Goal: Use online tool/utility

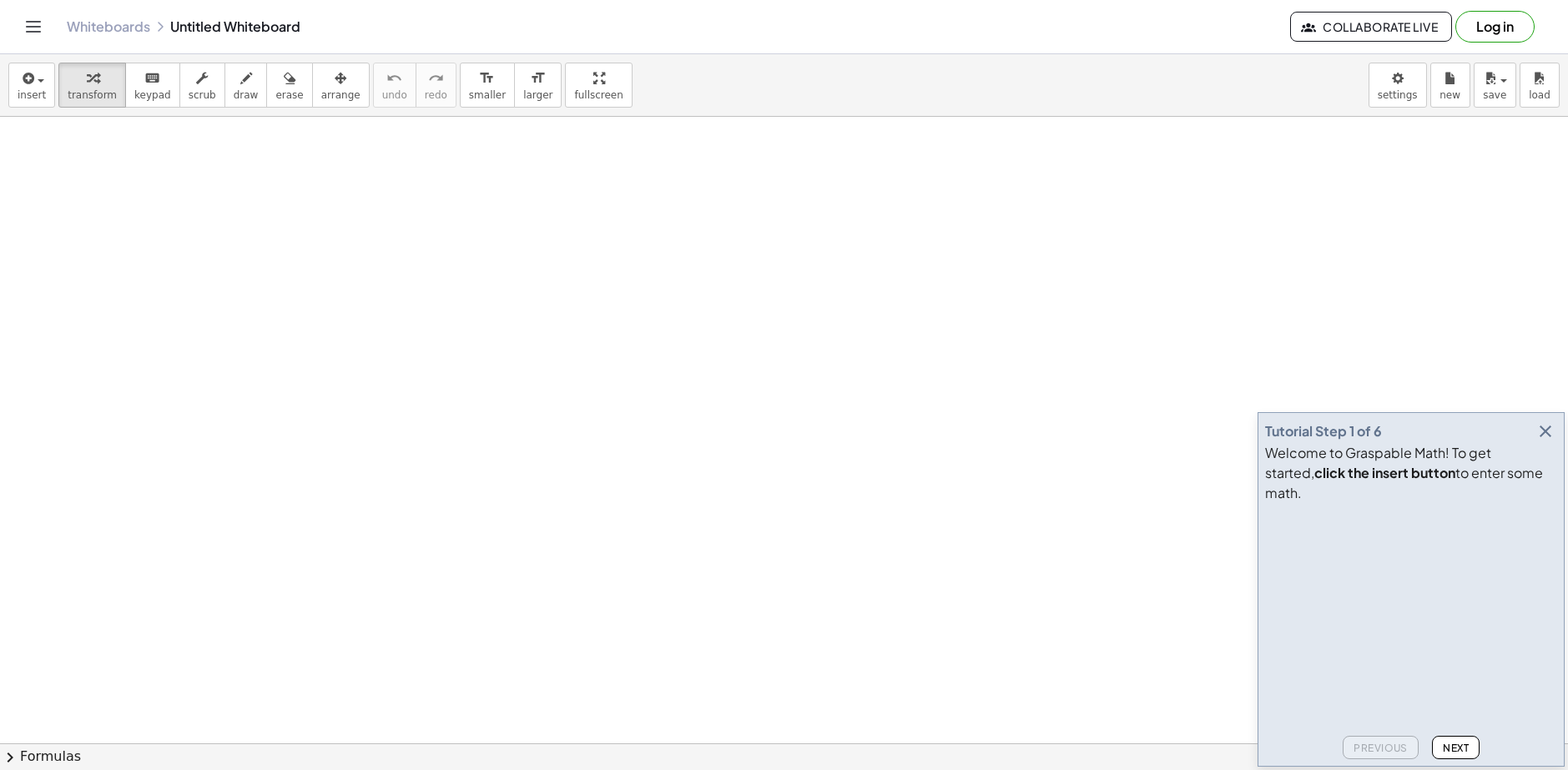
drag, startPoint x: 203, startPoint y: 181, endPoint x: 157, endPoint y: 251, distance: 83.8
drag, startPoint x: 230, startPoint y: 171, endPoint x: 201, endPoint y: 269, distance: 102.2
click at [1535, 443] on button "button" at bounding box center [1545, 431] width 23 height 23
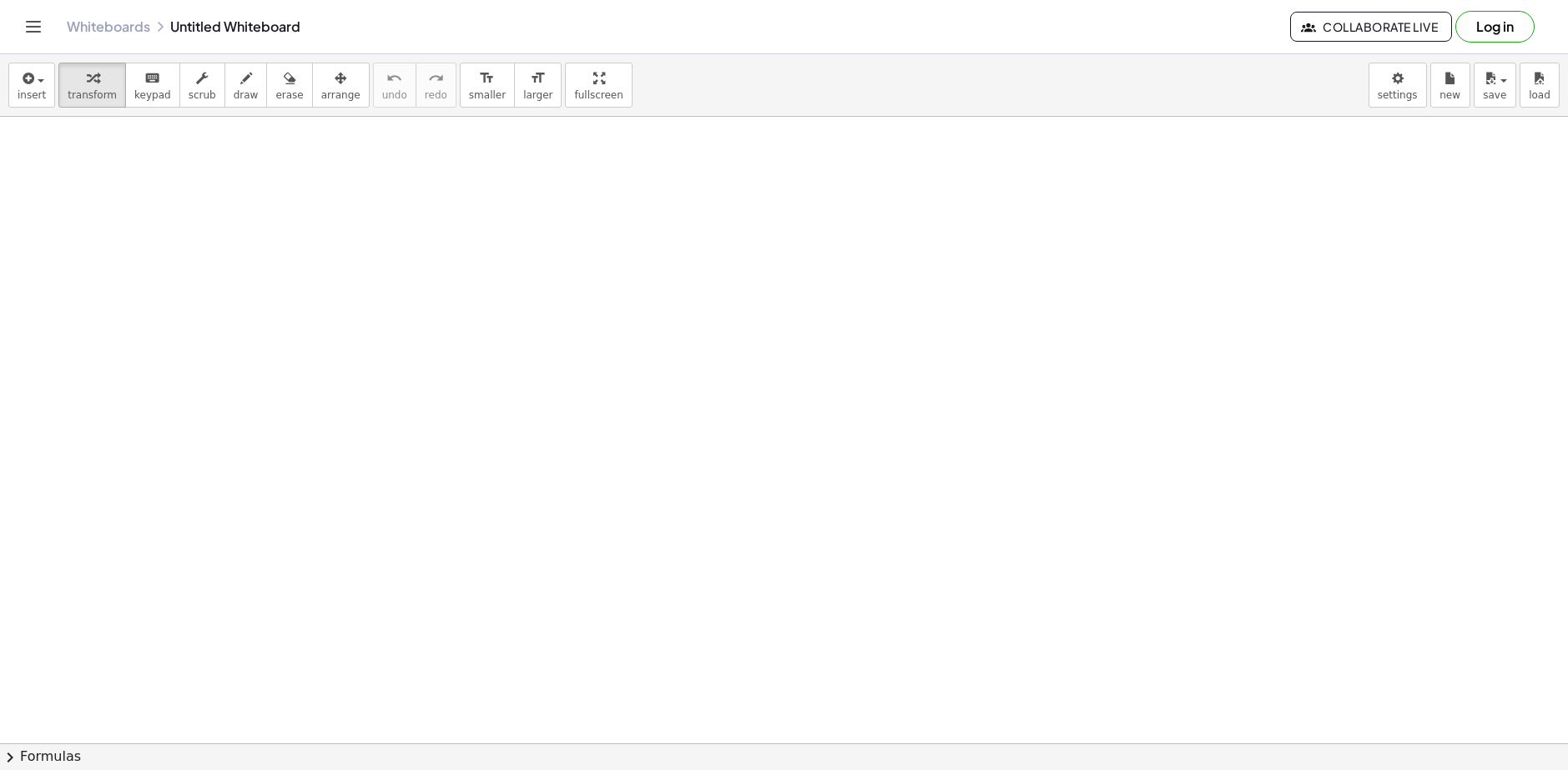
drag, startPoint x: 173, startPoint y: 204, endPoint x: 122, endPoint y: 252, distance: 70.0
click at [240, 83] on icon "button" at bounding box center [246, 78] width 12 height 20
drag, startPoint x: 235, startPoint y: 151, endPoint x: 174, endPoint y: 222, distance: 93.6
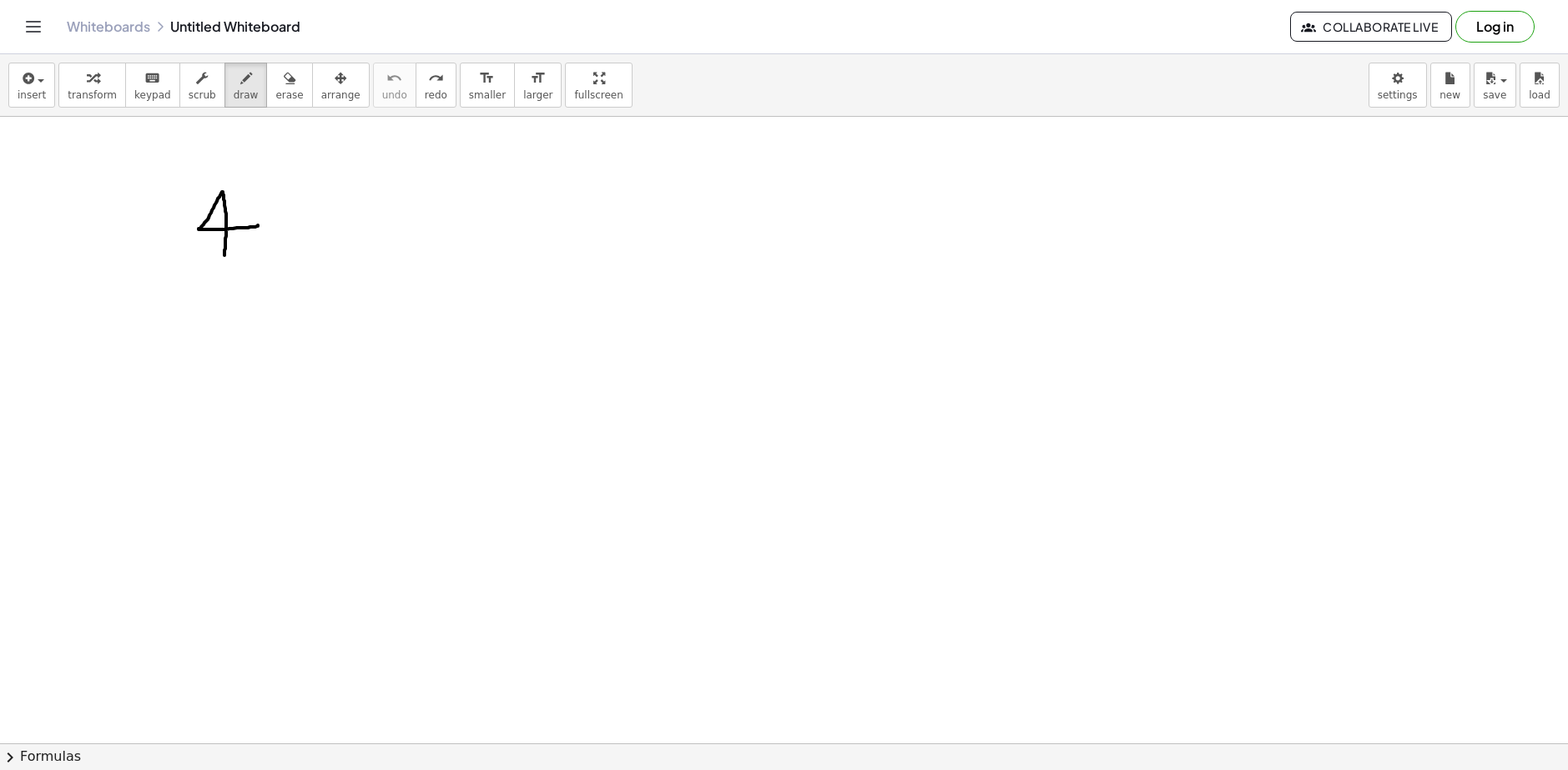
drag, startPoint x: 224, startPoint y: 256, endPoint x: 258, endPoint y: 225, distance: 46.0
drag, startPoint x: 305, startPoint y: 221, endPoint x: 256, endPoint y: 247, distance: 55.5
drag, startPoint x: 266, startPoint y: 215, endPoint x: 302, endPoint y: 249, distance: 49.5
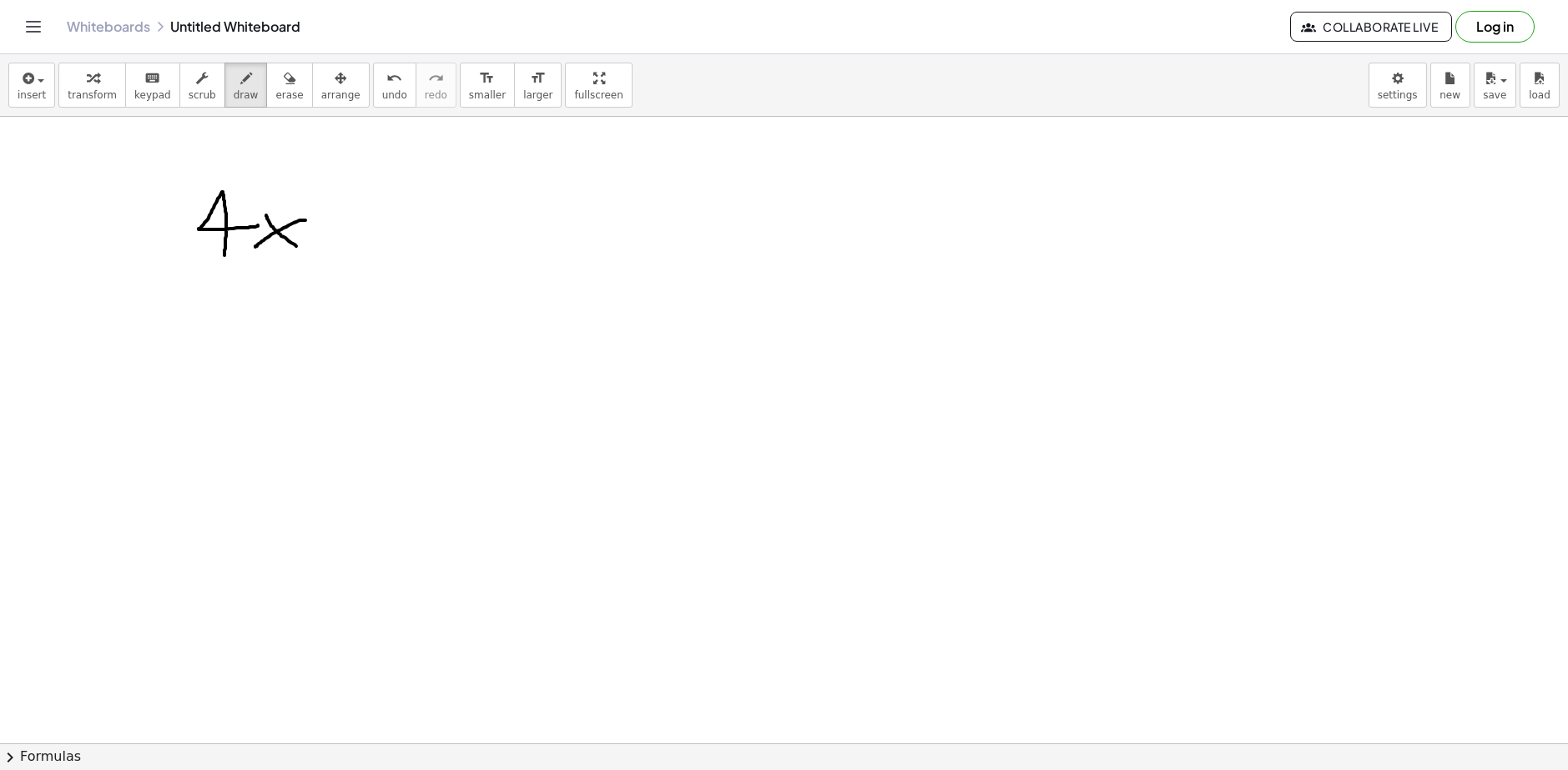
drag, startPoint x: 326, startPoint y: 193, endPoint x: 327, endPoint y: 210, distance: 17.0
drag, startPoint x: 328, startPoint y: 209, endPoint x: 337, endPoint y: 219, distance: 13.5
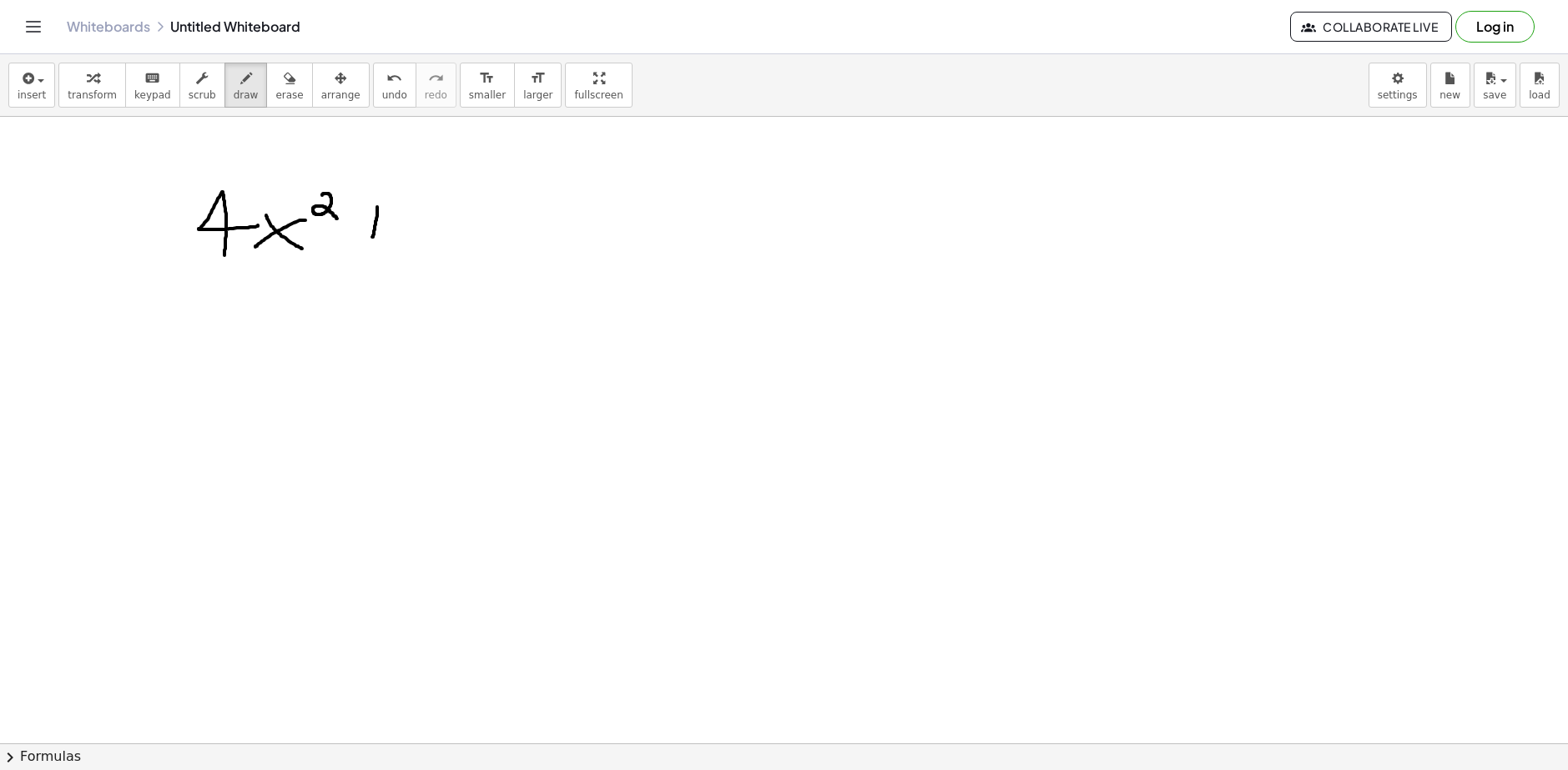
drag, startPoint x: 378, startPoint y: 210, endPoint x: 368, endPoint y: 237, distance: 28.8
drag, startPoint x: 358, startPoint y: 227, endPoint x: 396, endPoint y: 218, distance: 39.1
drag, startPoint x: 418, startPoint y: 193, endPoint x: 390, endPoint y: 110, distance: 87.6
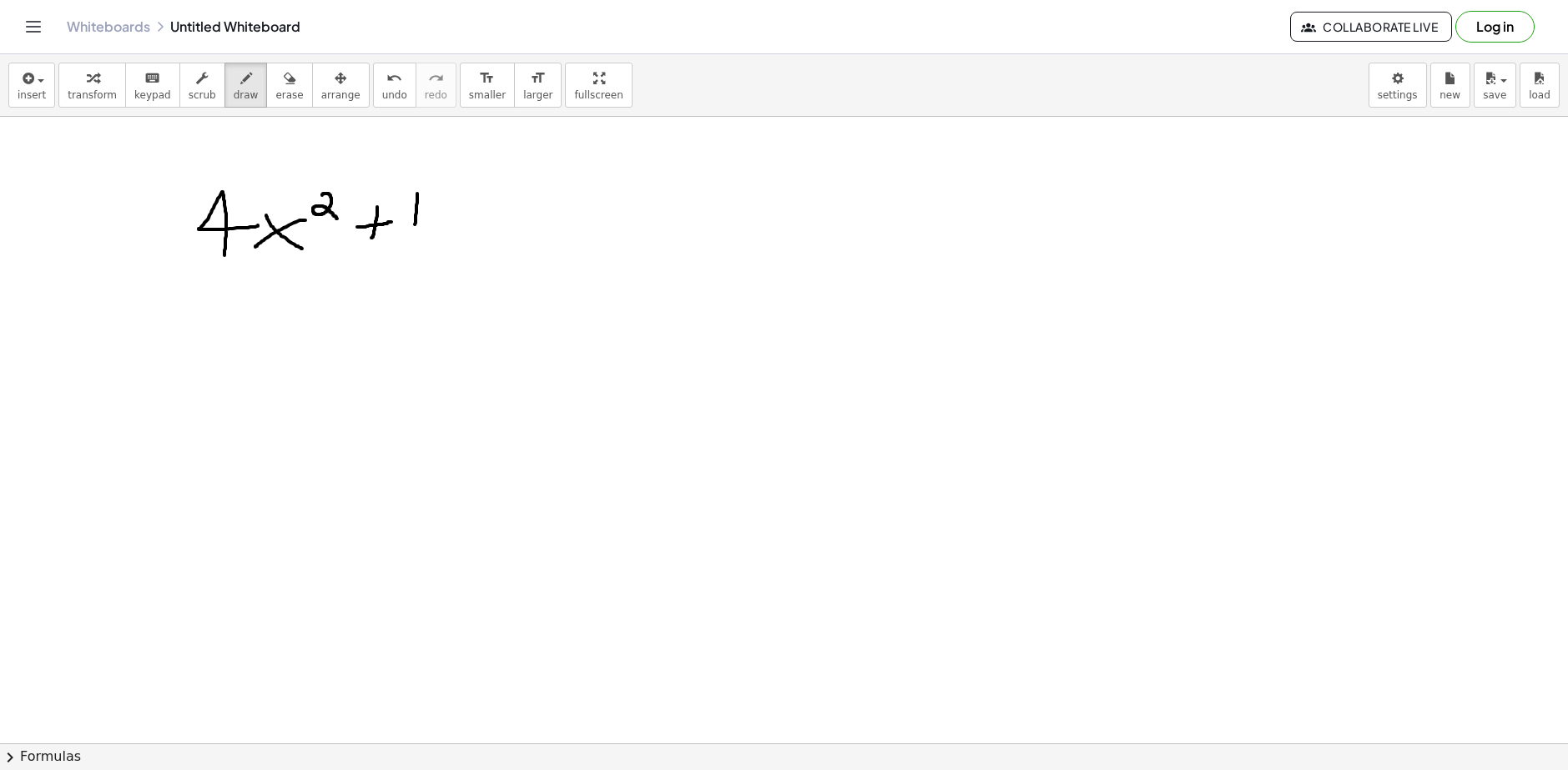
drag, startPoint x: 441, startPoint y: 220, endPoint x: 465, endPoint y: 218, distance: 24.1
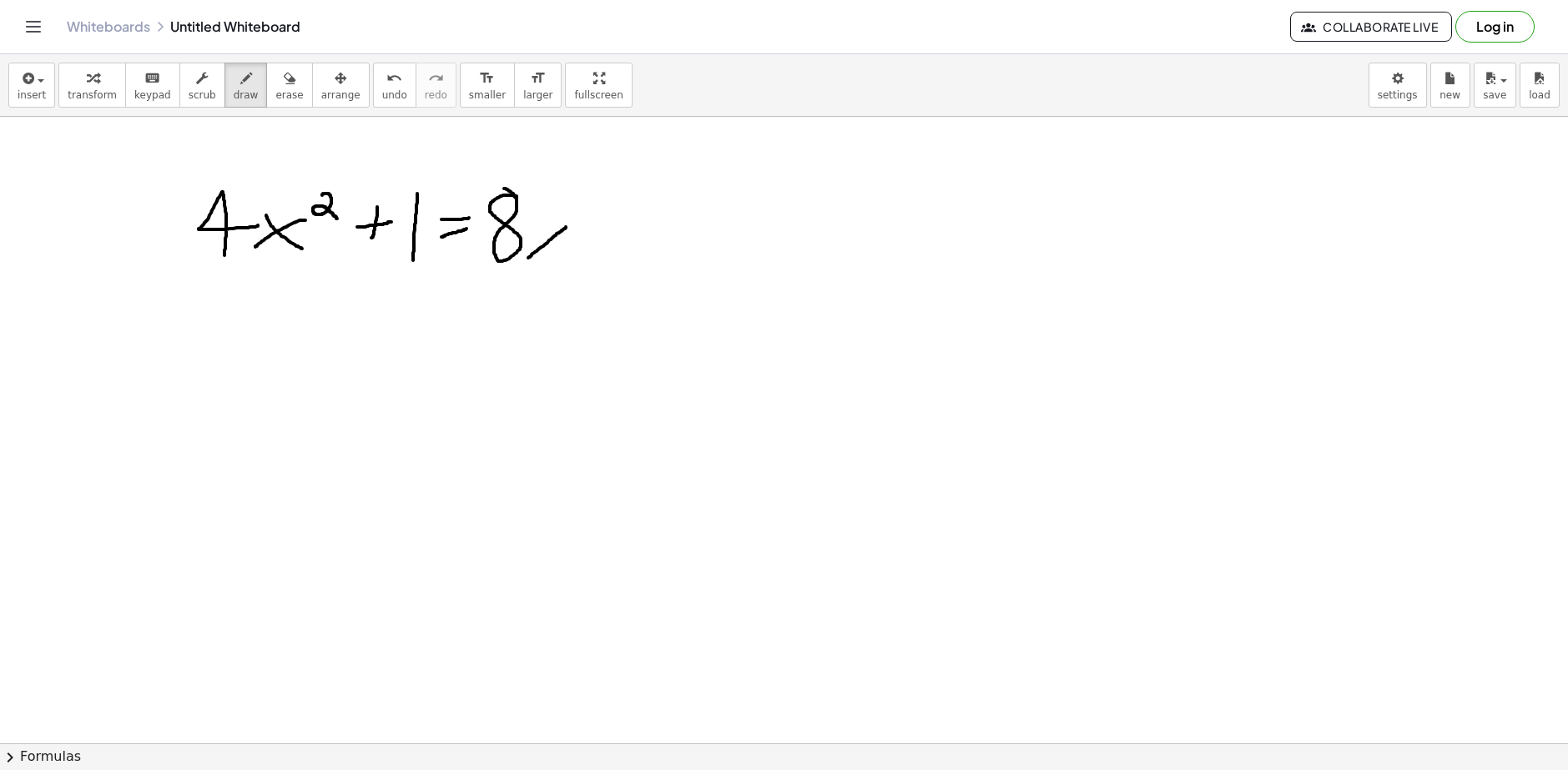
drag, startPoint x: 566, startPoint y: 227, endPoint x: 528, endPoint y: 258, distance: 49.0
drag, startPoint x: 533, startPoint y: 227, endPoint x: 556, endPoint y: 251, distance: 33.2
drag, startPoint x: 594, startPoint y: 230, endPoint x: 623, endPoint y: 225, distance: 29.4
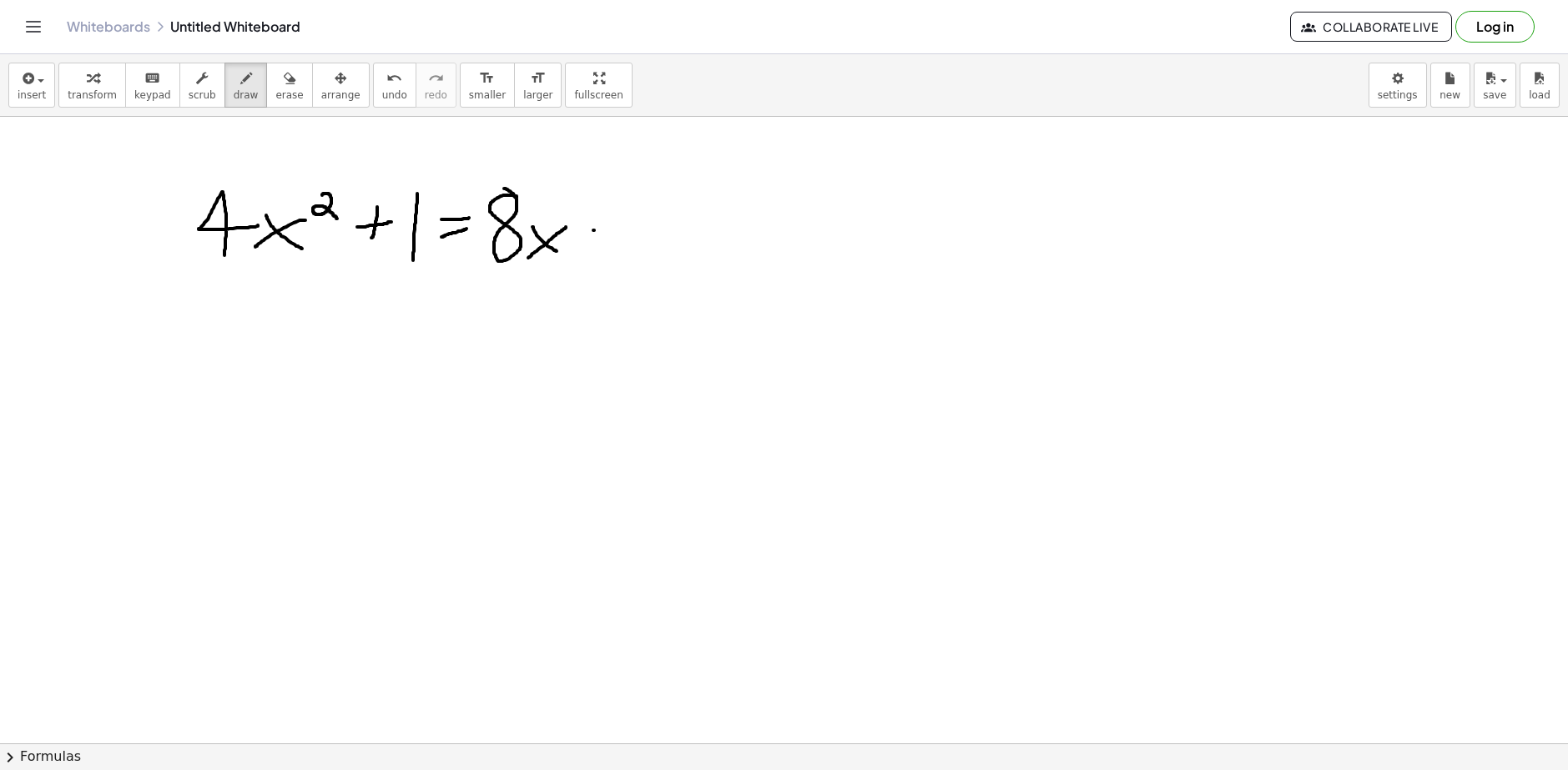
drag, startPoint x: 641, startPoint y: 207, endPoint x: 666, endPoint y: 251, distance: 50.6
drag, startPoint x: 226, startPoint y: 330, endPoint x: 251, endPoint y: 350, distance: 32.0
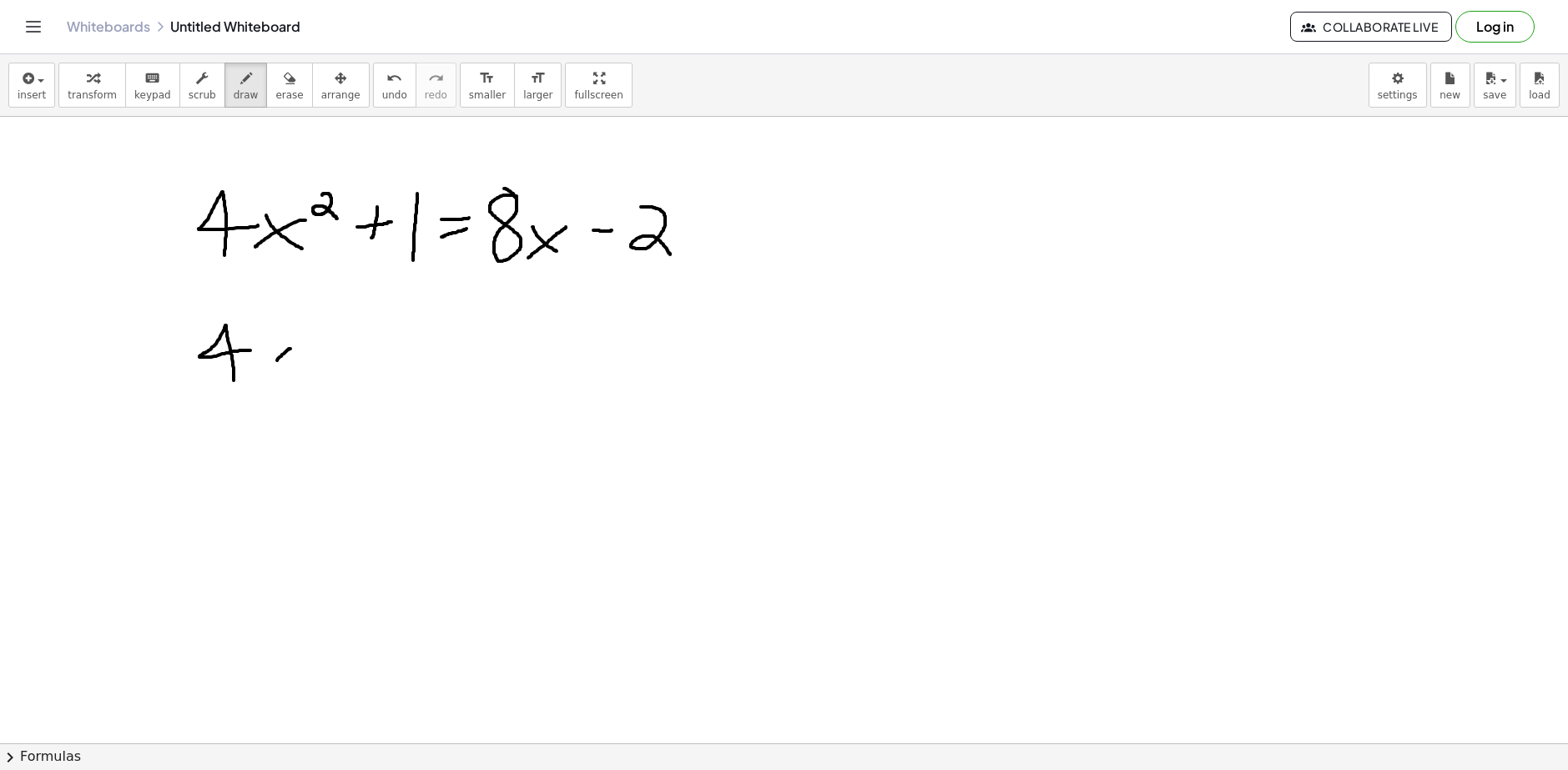
drag, startPoint x: 277, startPoint y: 360, endPoint x: 254, endPoint y: 369, distance: 24.7
drag, startPoint x: 267, startPoint y: 353, endPoint x: 300, endPoint y: 376, distance: 40.2
drag, startPoint x: 304, startPoint y: 325, endPoint x: 326, endPoint y: 350, distance: 33.3
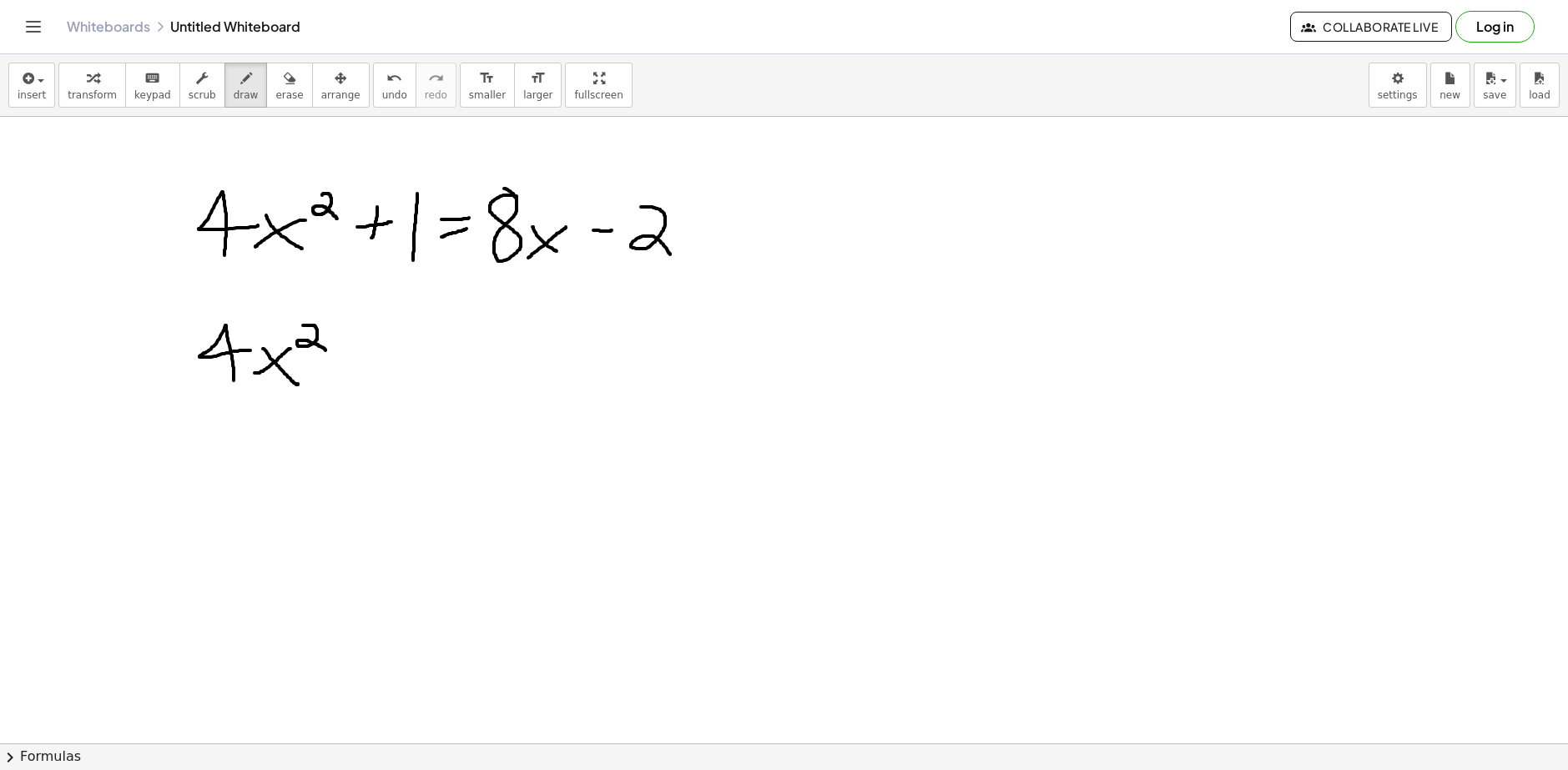
drag, startPoint x: 340, startPoint y: 365, endPoint x: 359, endPoint y: 359, distance: 19.9
drag, startPoint x: 389, startPoint y: 334, endPoint x: 380, endPoint y: 337, distance: 9.5
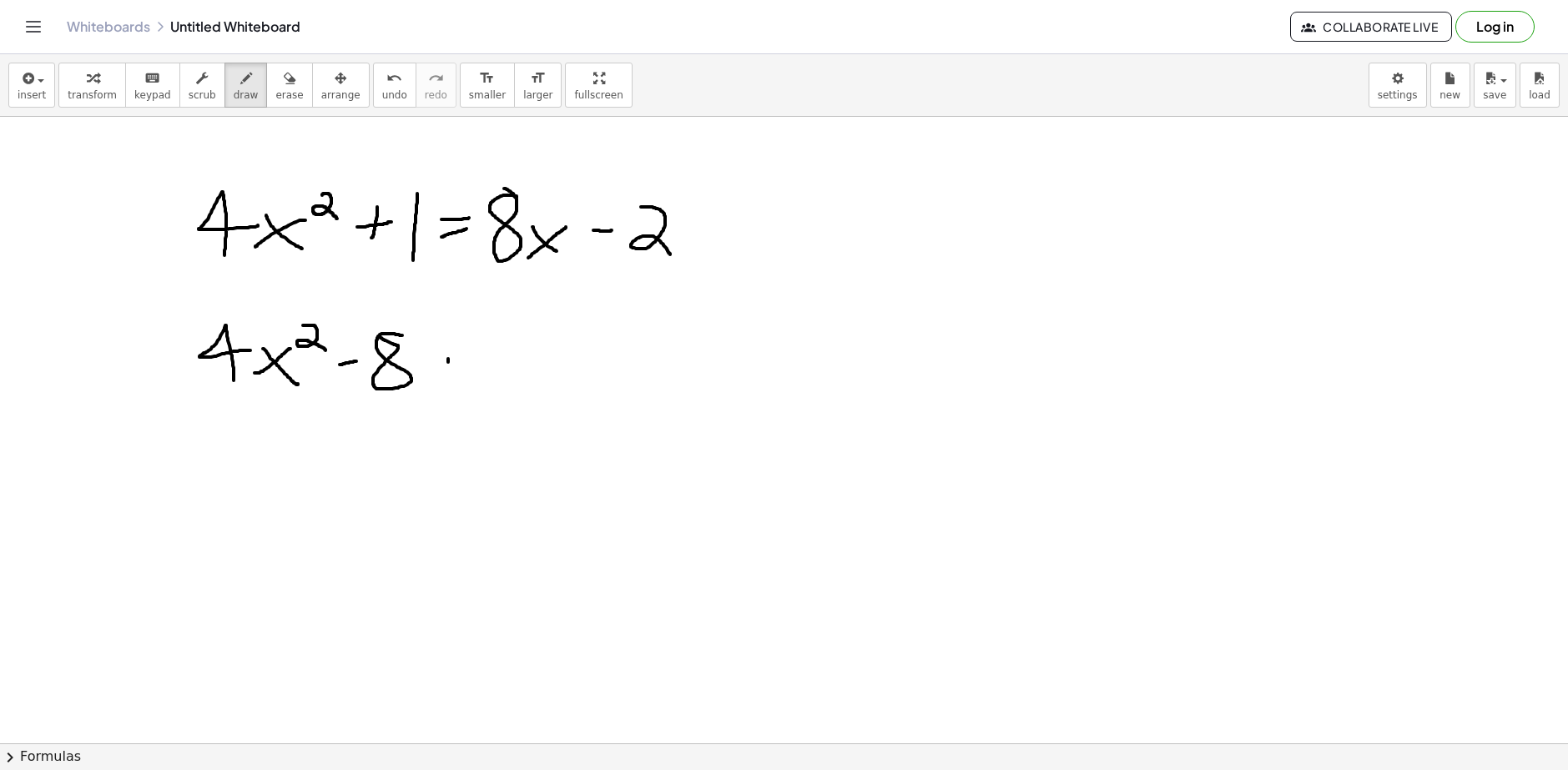
drag, startPoint x: 448, startPoint y: 362, endPoint x: 418, endPoint y: 381, distance: 35.5
drag, startPoint x: 470, startPoint y: 285, endPoint x: 497, endPoint y: 281, distance: 27.3
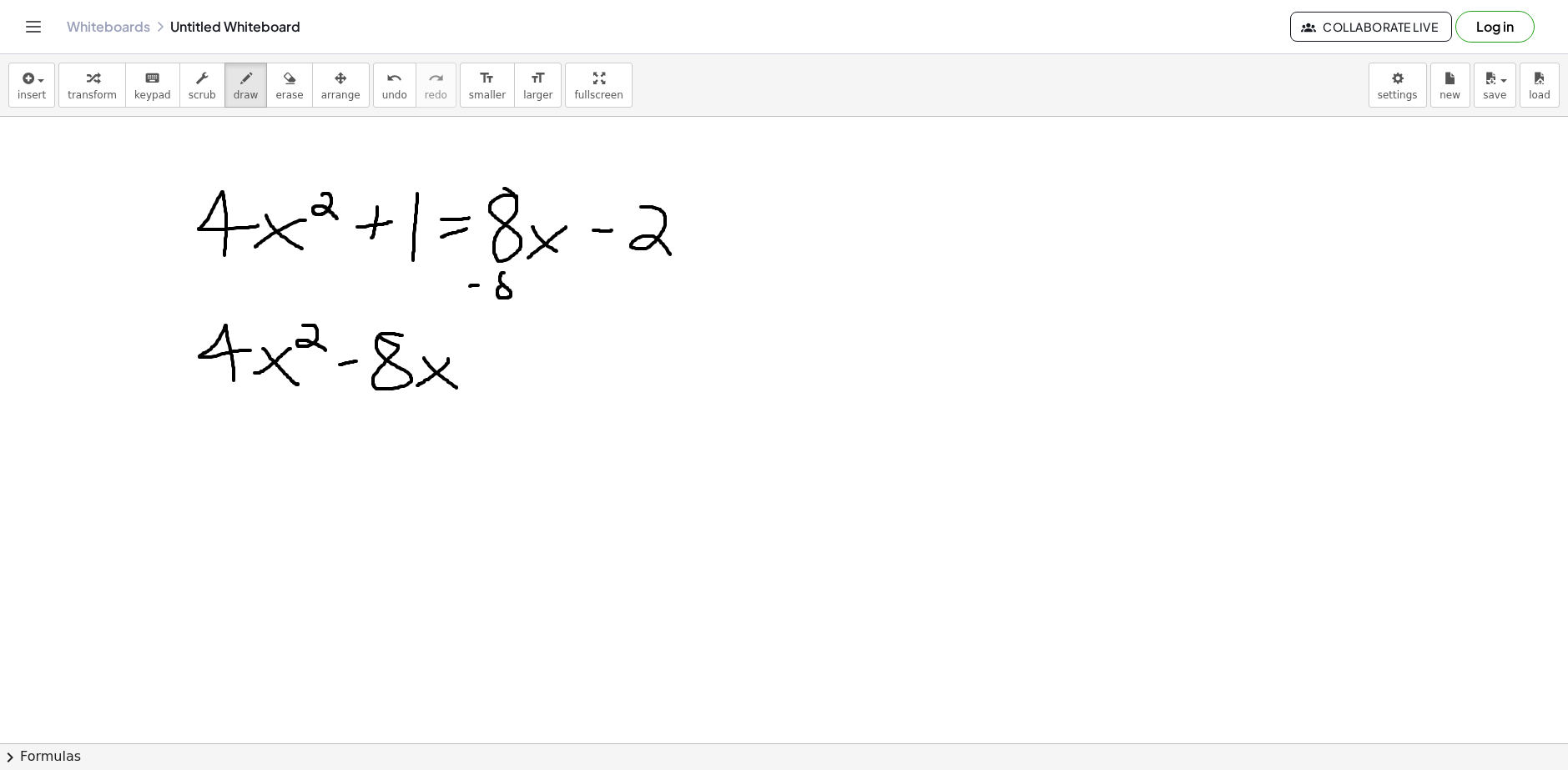
drag, startPoint x: 522, startPoint y: 279, endPoint x: 538, endPoint y: 295, distance: 22.6
drag, startPoint x: 605, startPoint y: 266, endPoint x: 597, endPoint y: 277, distance: 13.6
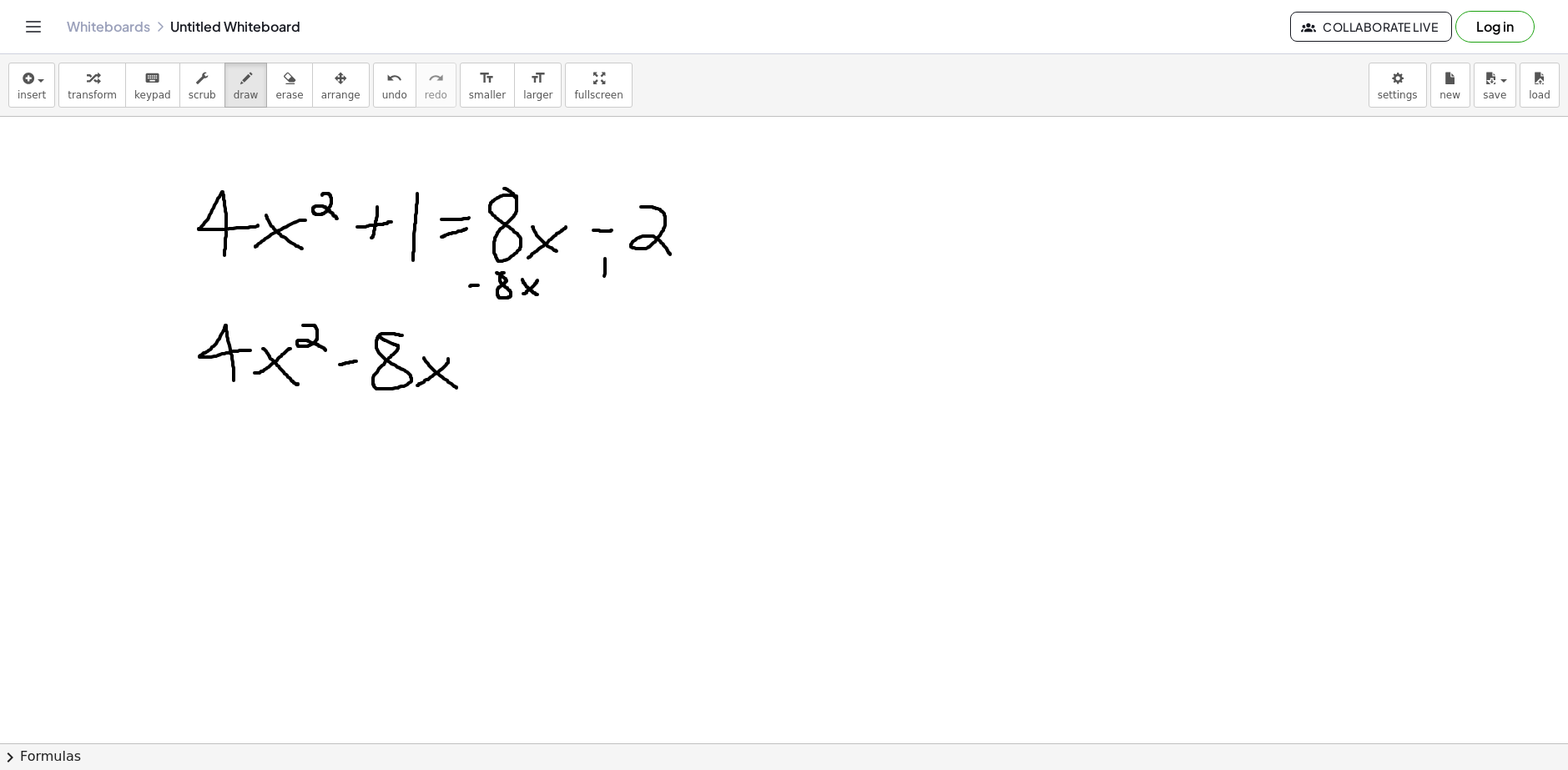
drag, startPoint x: 593, startPoint y: 270, endPoint x: 606, endPoint y: 270, distance: 13.0
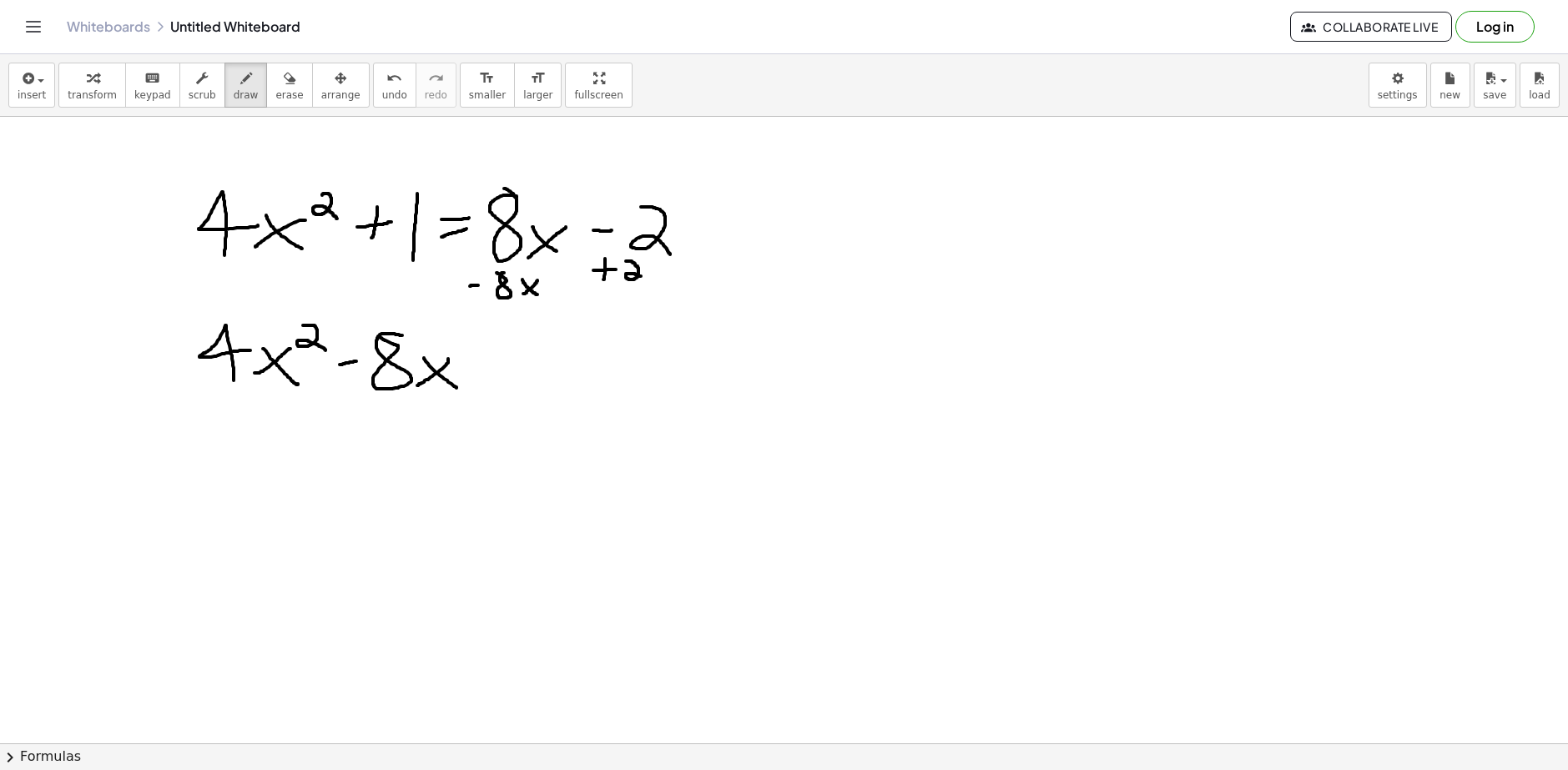
drag, startPoint x: 627, startPoint y: 261, endPoint x: 647, endPoint y: 279, distance: 26.9
drag, startPoint x: 378, startPoint y: 284, endPoint x: 395, endPoint y: 286, distance: 17.1
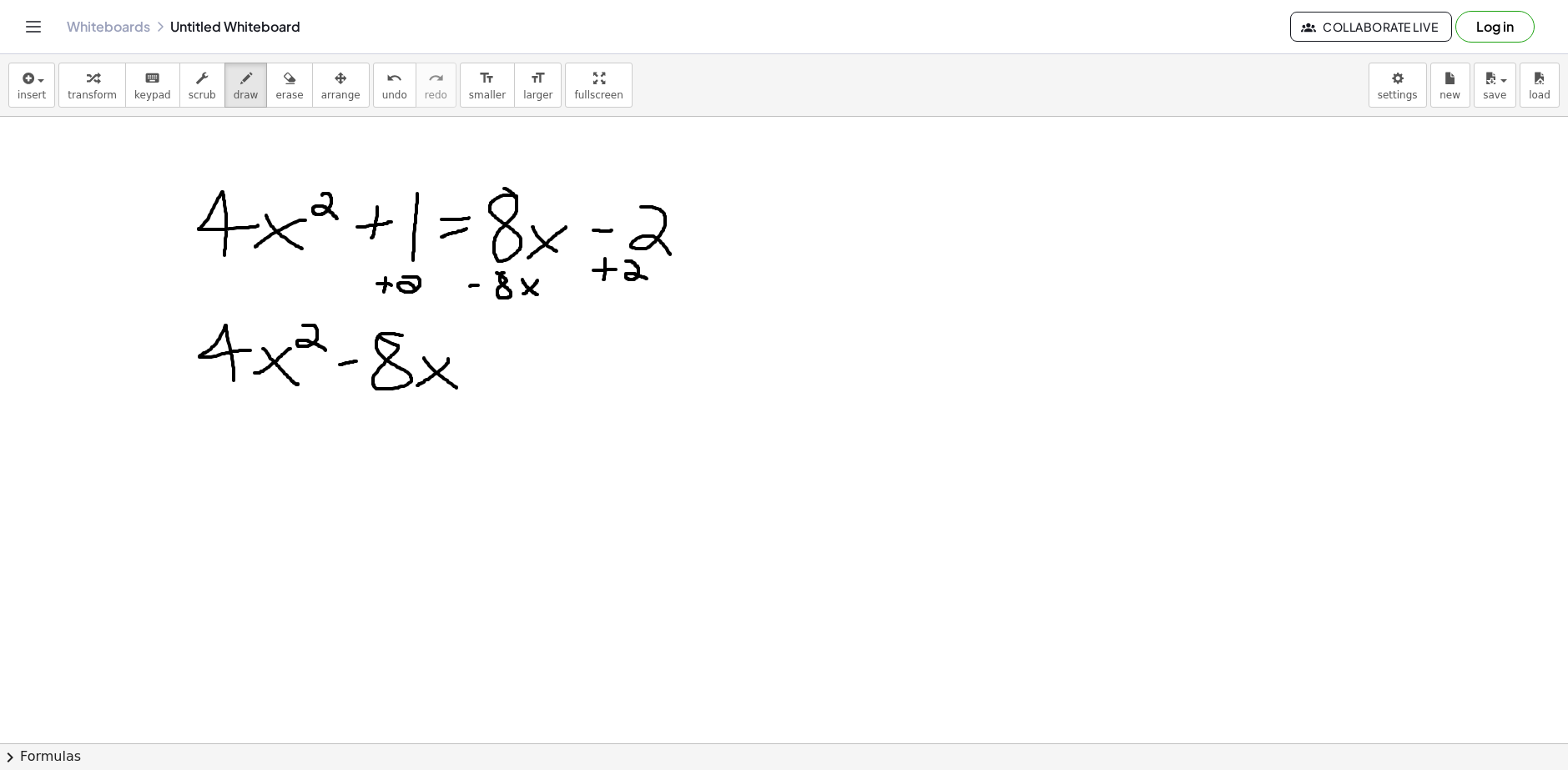
drag
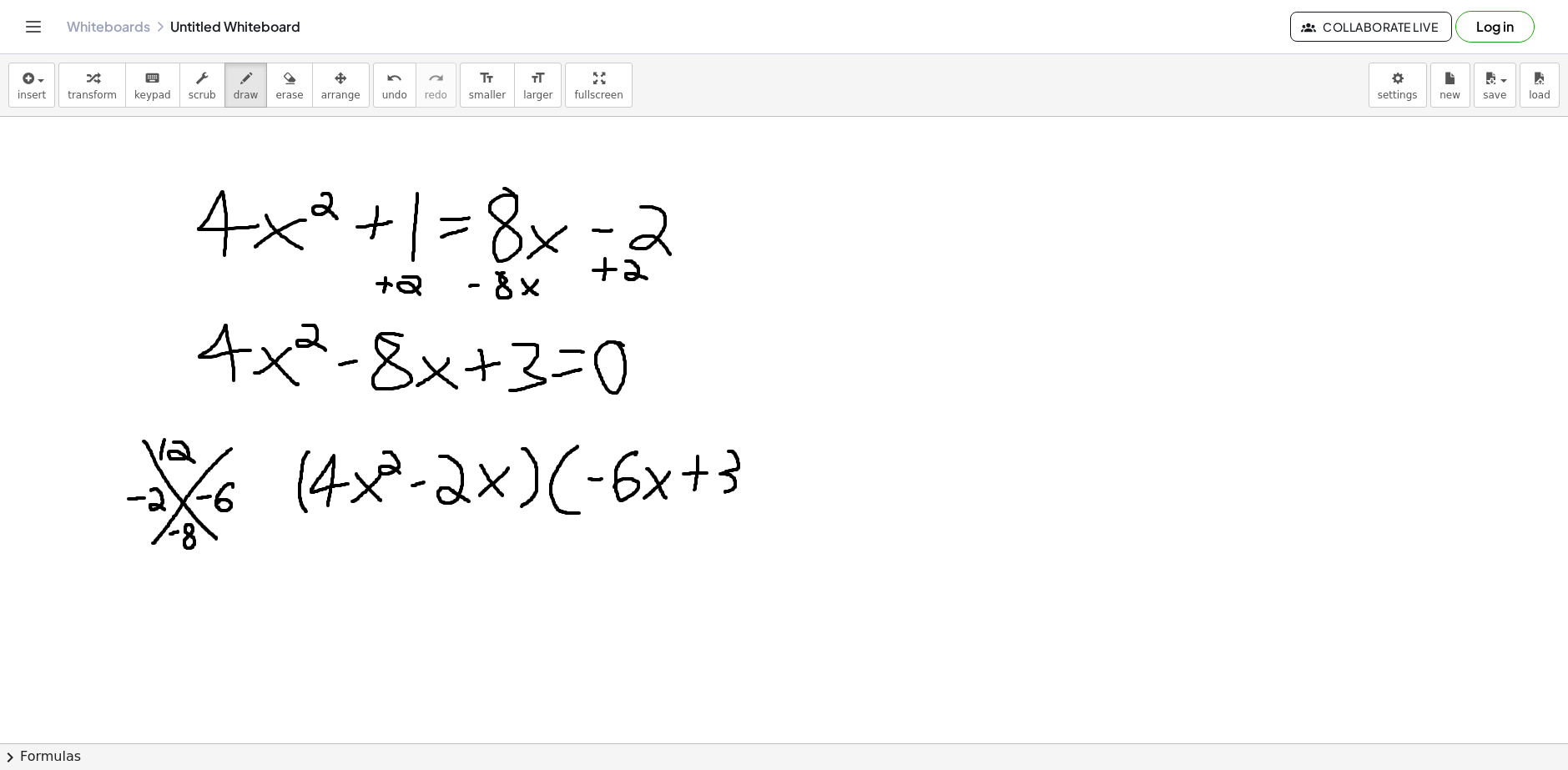
drag, startPoint x: 309, startPoint y: 553, endPoint x: 308, endPoint y: 623, distance: 70.0
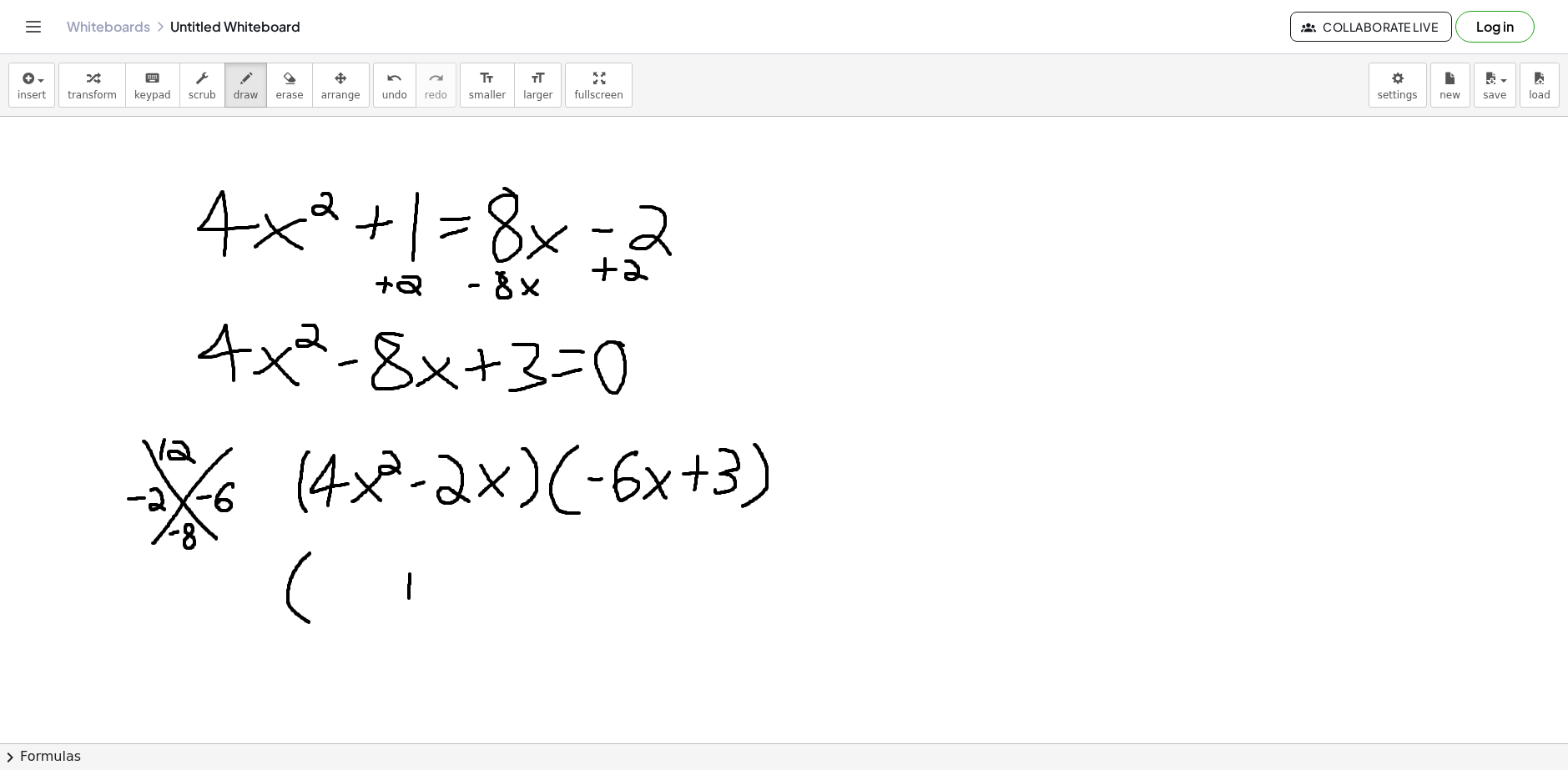
drag, startPoint x: 410, startPoint y: 574, endPoint x: 407, endPoint y: 607, distance: 33.1
drag, startPoint x: 392, startPoint y: 588, endPoint x: 424, endPoint y: 589, distance: 32.0
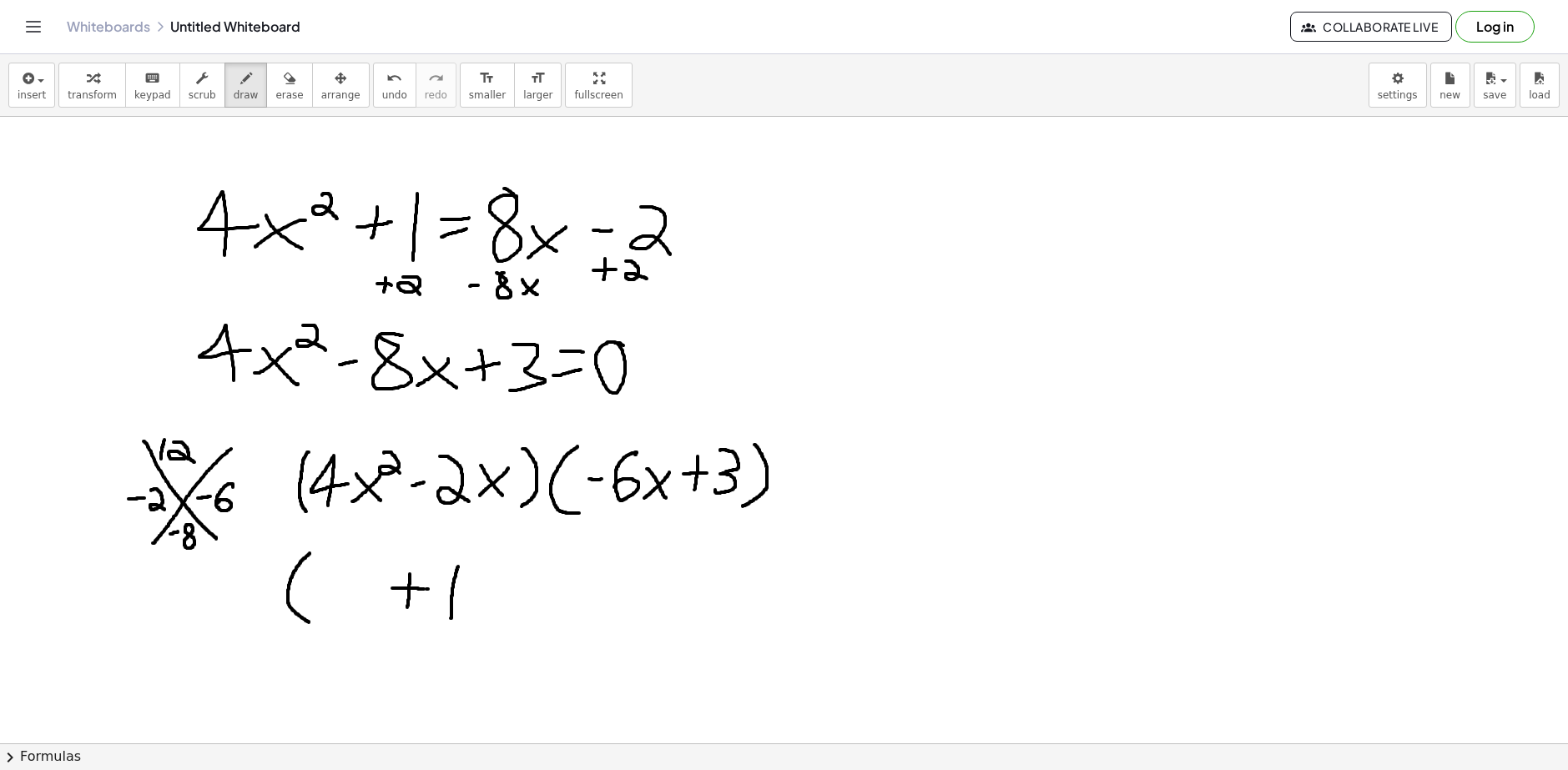
drag, startPoint x: 458, startPoint y: 566, endPoint x: 451, endPoint y: 618, distance: 52.5
click at [382, 89] on span "undo" at bounding box center [394, 95] width 25 height 12
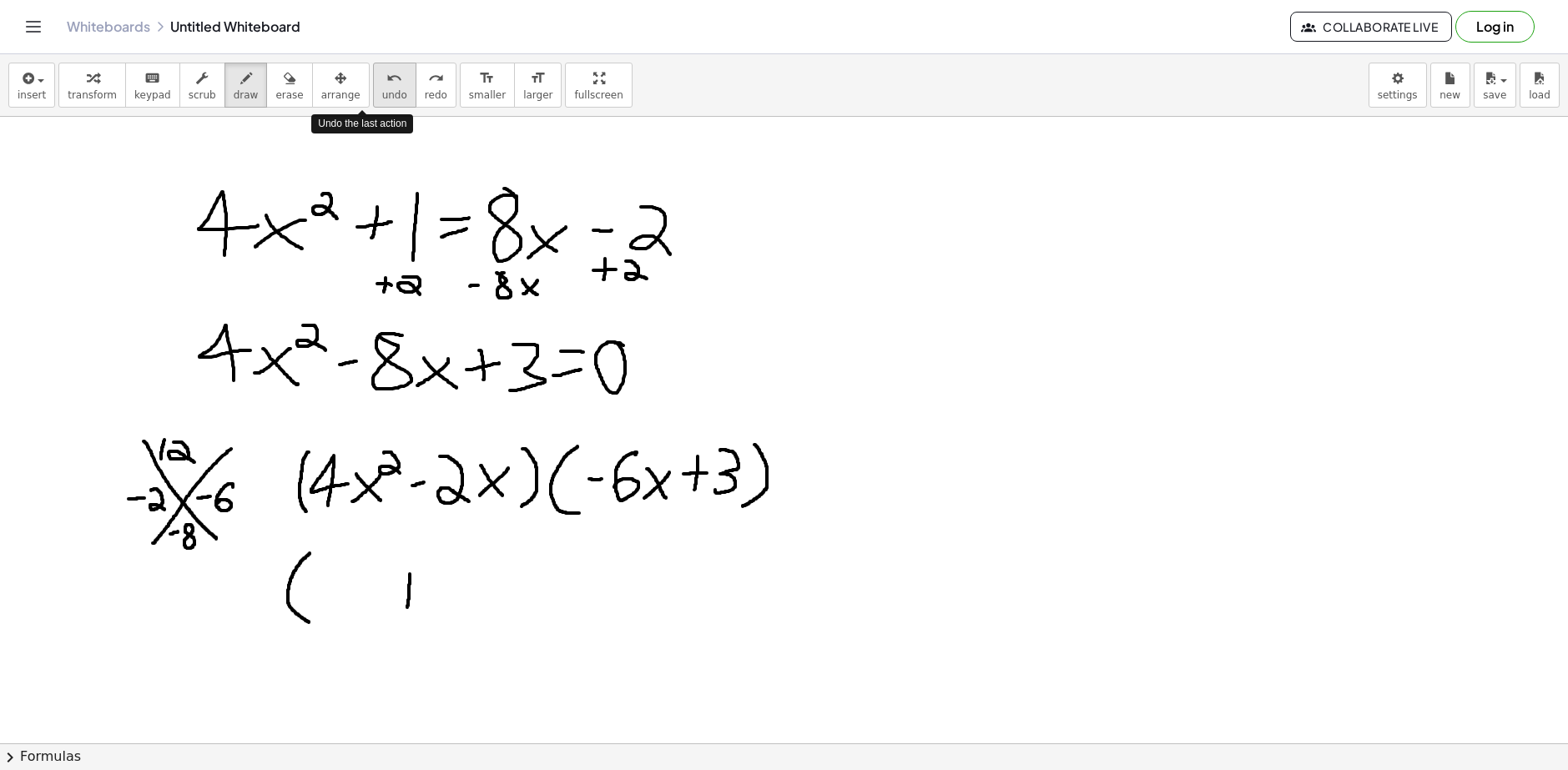
click at [382, 89] on span "undo" at bounding box center [394, 95] width 25 height 12
drag, startPoint x: 277, startPoint y: 540, endPoint x: 317, endPoint y: 580, distance: 56.6
drag, startPoint x: 349, startPoint y: 535, endPoint x: 345, endPoint y: 584, distance: 49.2
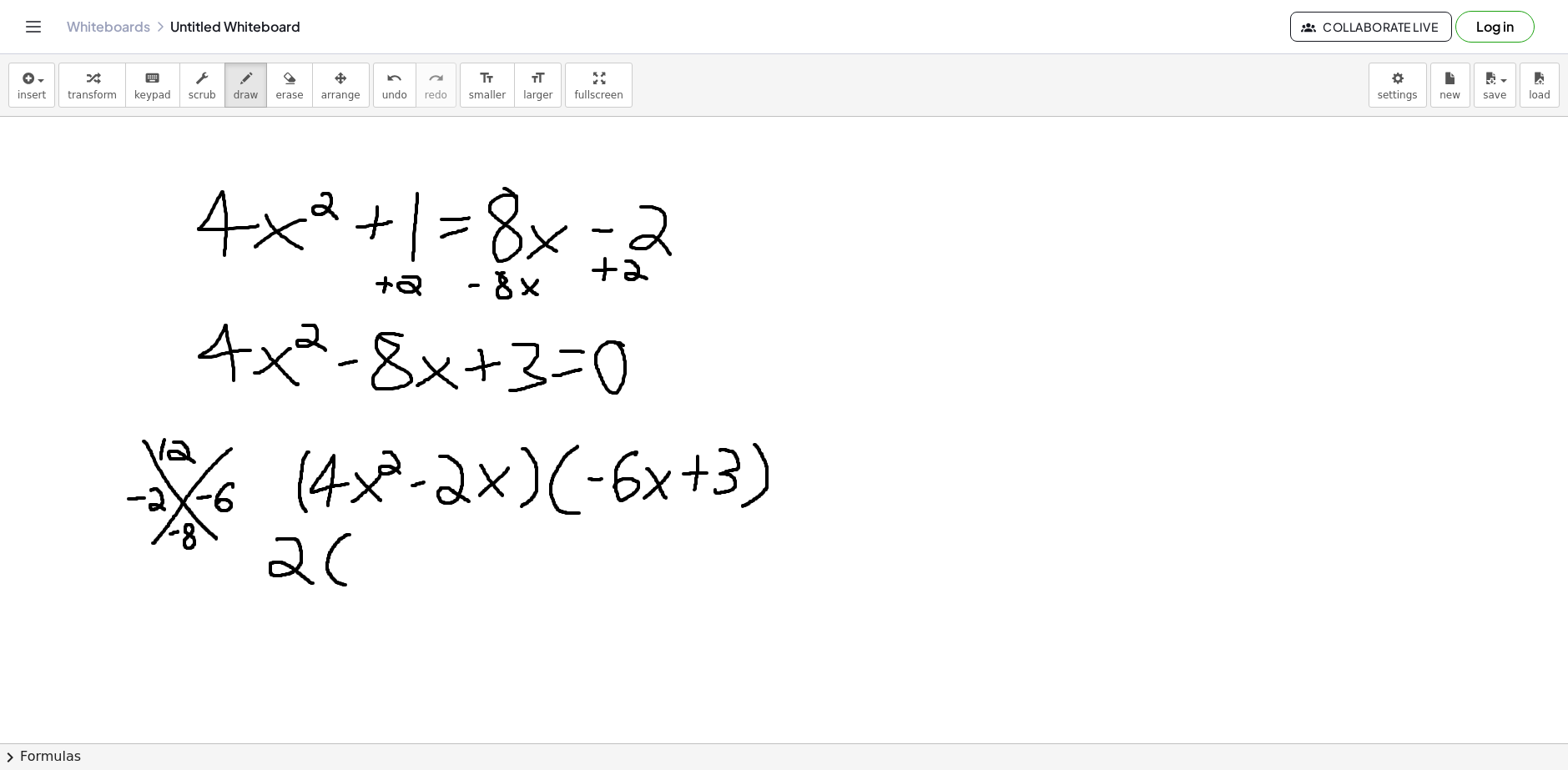
click at [377, 86] on button "undo undo" at bounding box center [395, 84] width 43 height 45
drag, startPoint x: 274, startPoint y: 541, endPoint x: 310, endPoint y: 578, distance: 51.6
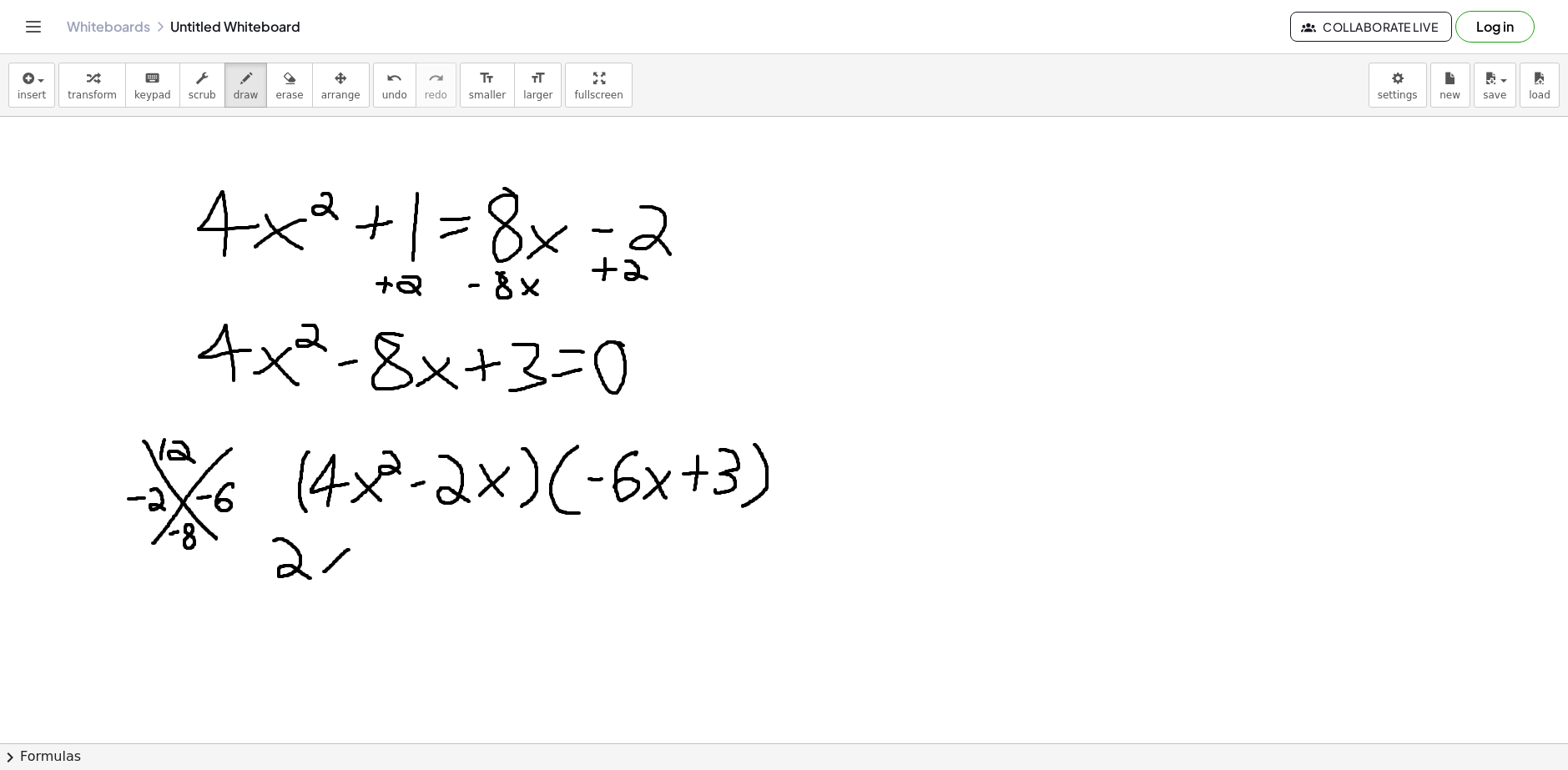
drag, startPoint x: 349, startPoint y: 549, endPoint x: 316, endPoint y: 572, distance: 40.2
drag, startPoint x: 326, startPoint y: 556, endPoint x: 349, endPoint y: 576, distance: 30.5
drag, startPoint x: 374, startPoint y: 541, endPoint x: 374, endPoint y: 579, distance: 38.0
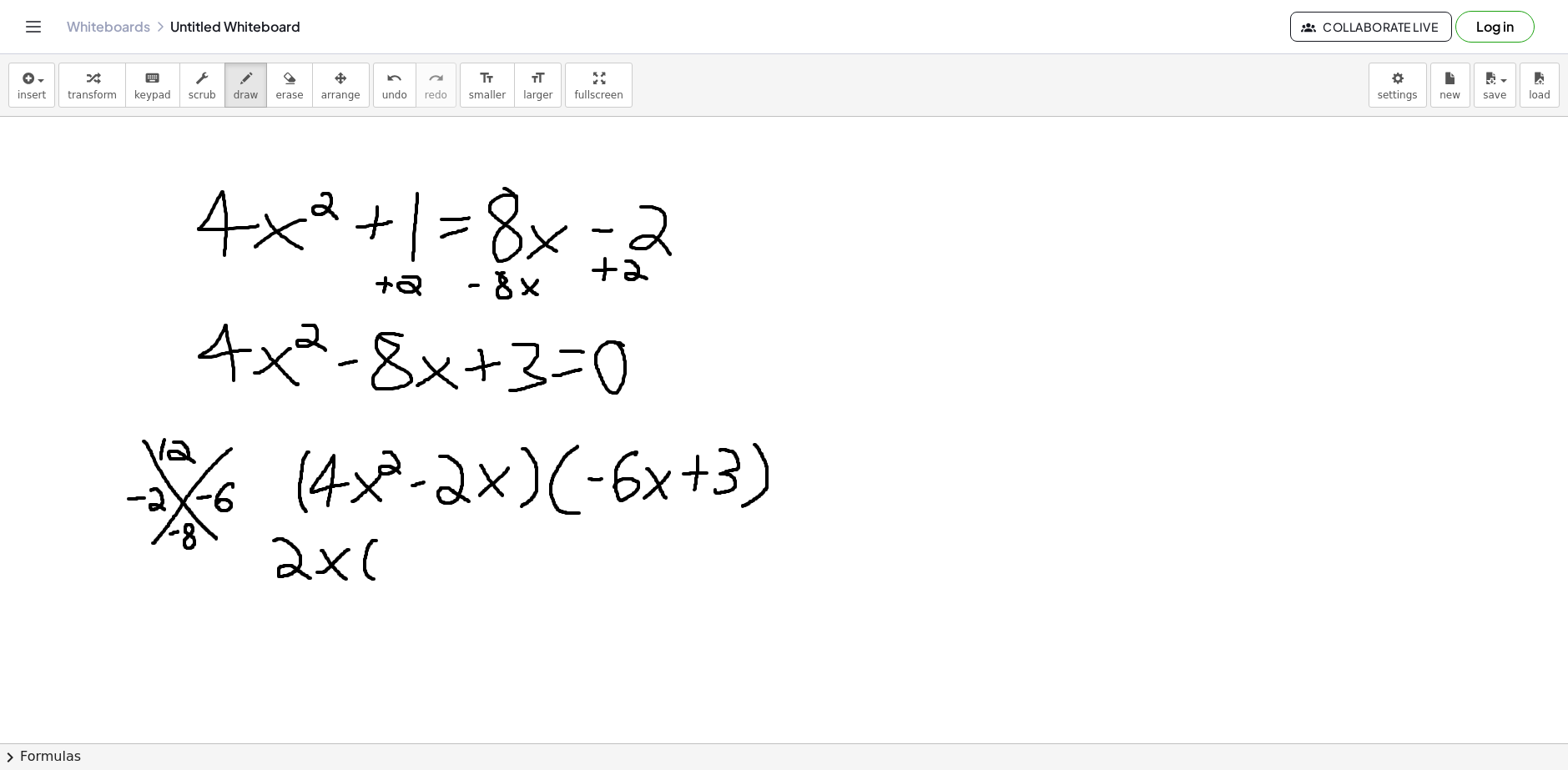
drag, startPoint x: 403, startPoint y: 553, endPoint x: 378, endPoint y: 577, distance: 34.7
click at [373, 80] on button "undo undo" at bounding box center [395, 84] width 43 height 45
drag, startPoint x: 402, startPoint y: 541, endPoint x: 418, endPoint y: 583, distance: 44.9
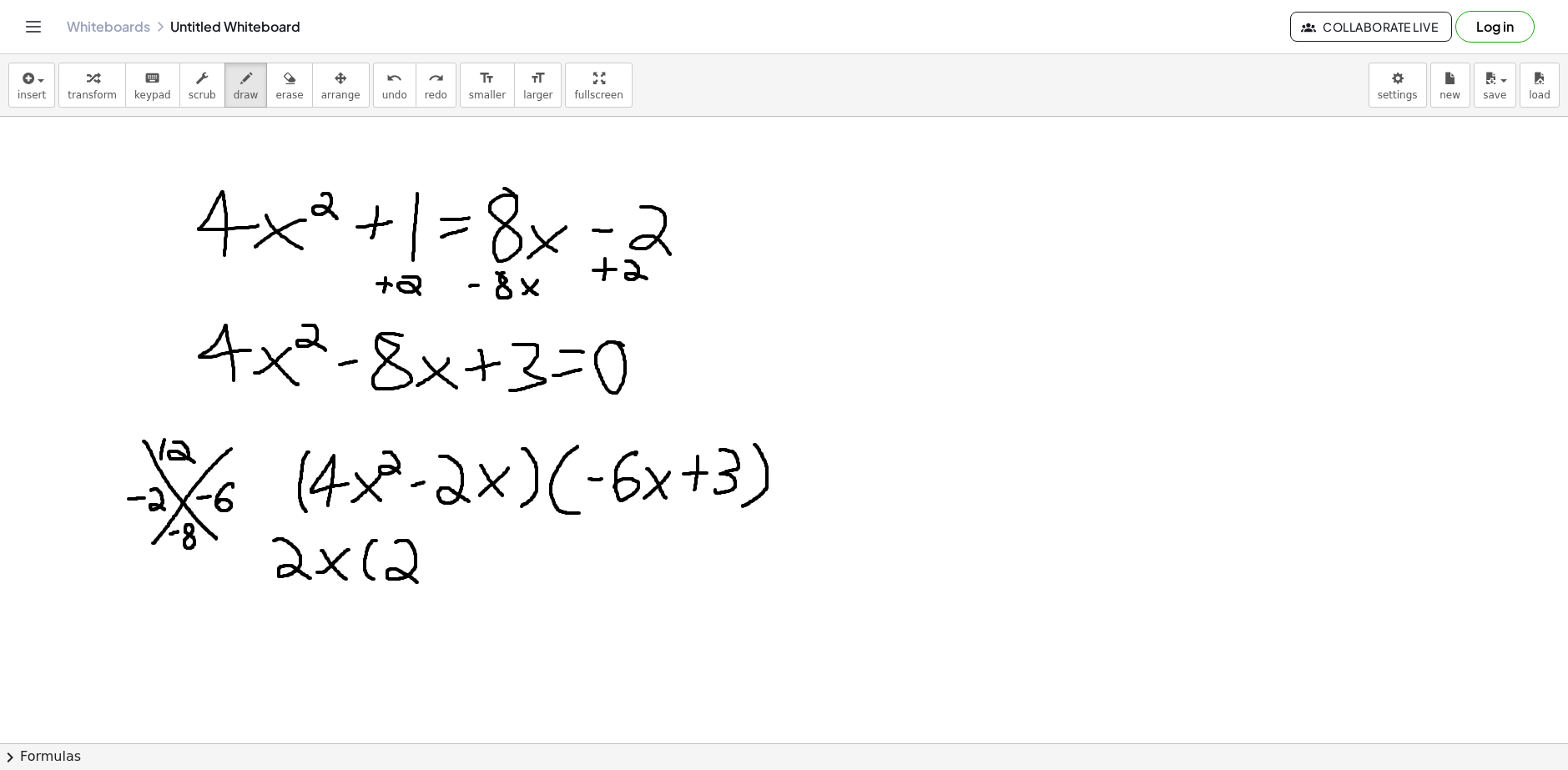
drag, startPoint x: 447, startPoint y: 556, endPoint x: 422, endPoint y: 578, distance: 33.3
drag, startPoint x: 424, startPoint y: 555, endPoint x: 441, endPoint y: 578, distance: 28.6
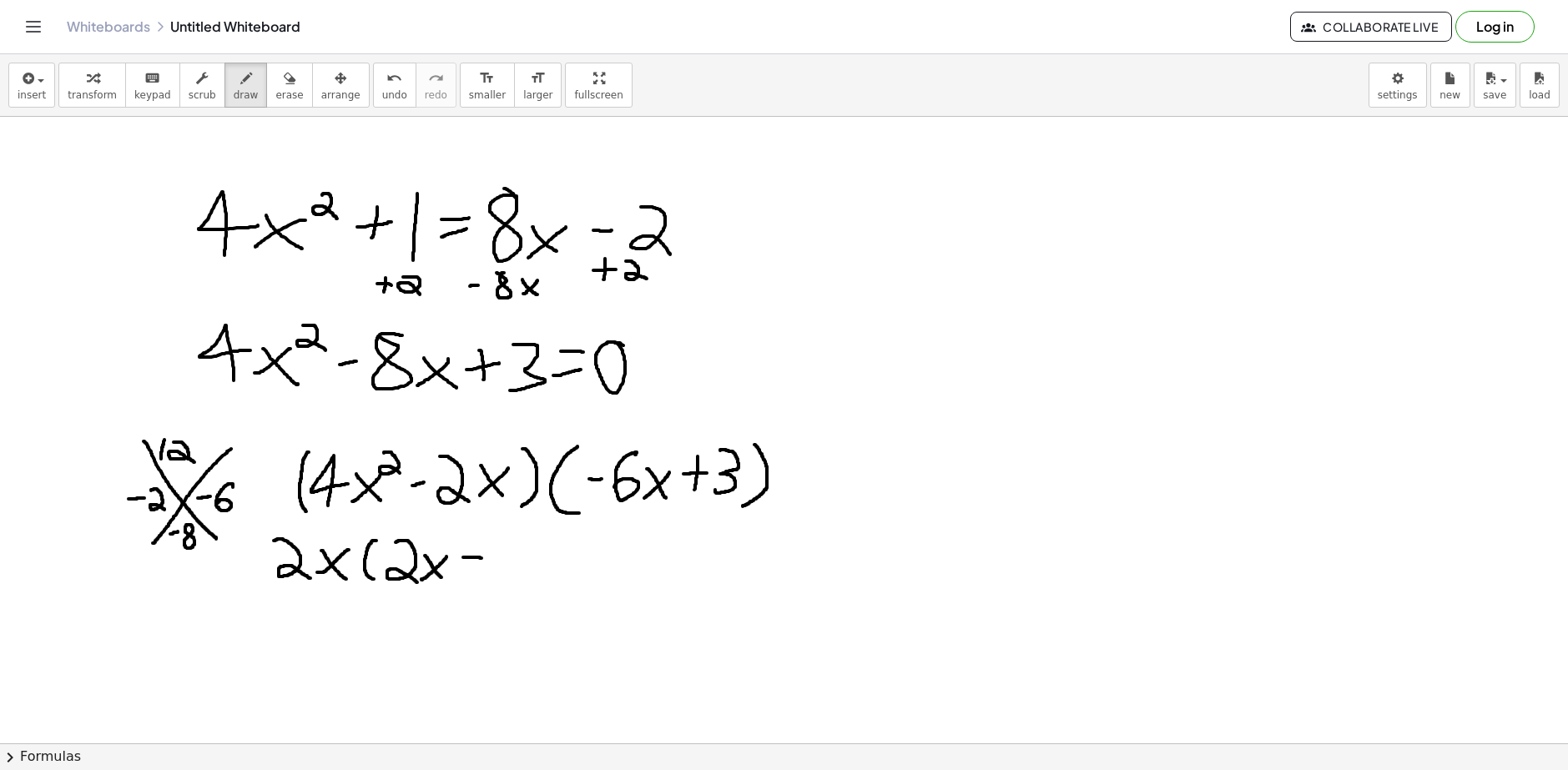
drag, startPoint x: 463, startPoint y: 557, endPoint x: 481, endPoint y: 558, distance: 18.0
drag, startPoint x: 499, startPoint y: 543, endPoint x: 497, endPoint y: 578, distance: 35.1
drag, startPoint x: 515, startPoint y: 541, endPoint x: 508, endPoint y: 587, distance: 46.5
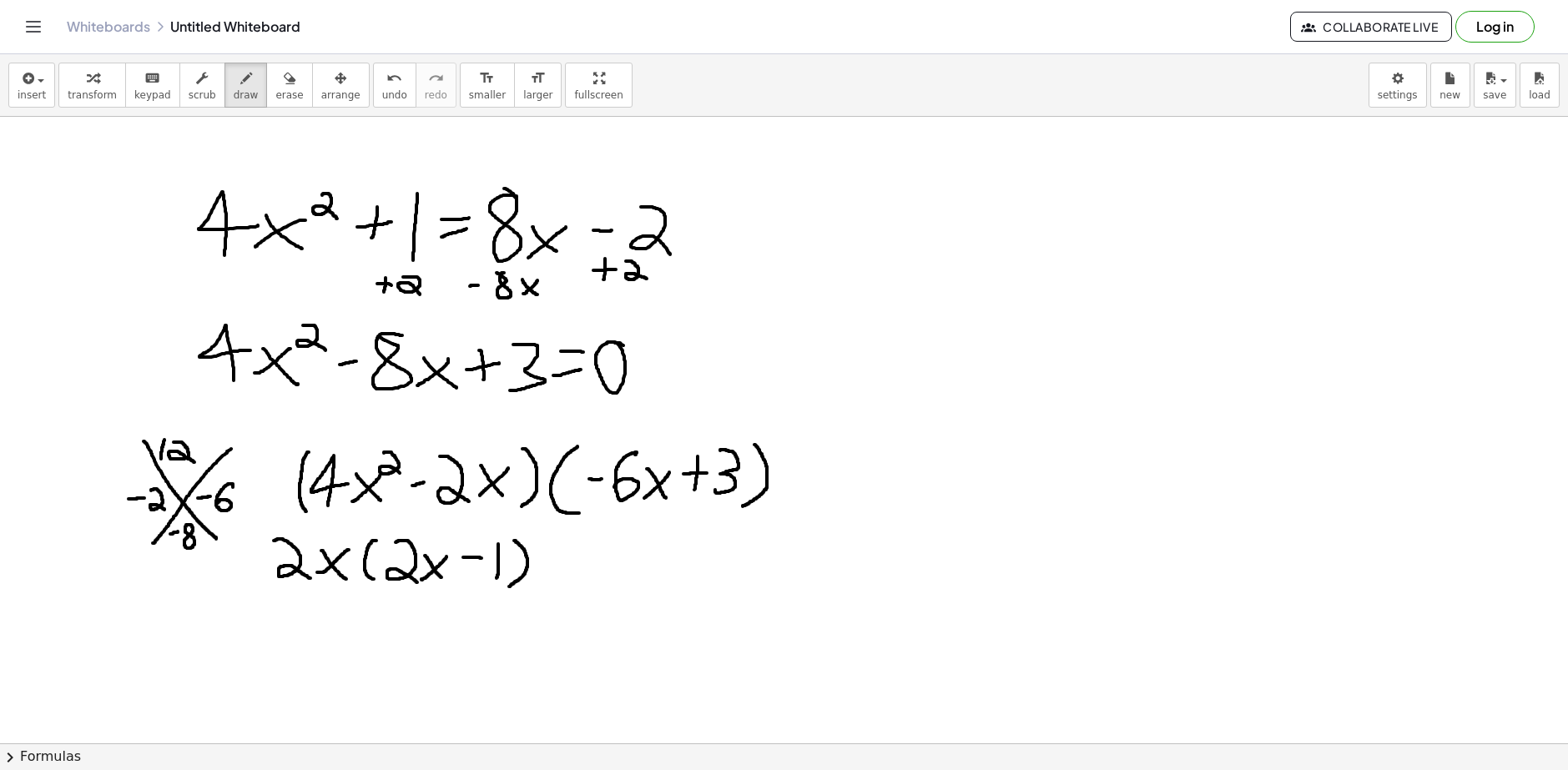
drag, startPoint x: 568, startPoint y: 560, endPoint x: 592, endPoint y: 563, distance: 24.2
drag, startPoint x: 600, startPoint y: 546, endPoint x: 597, endPoint y: 578, distance: 32.1
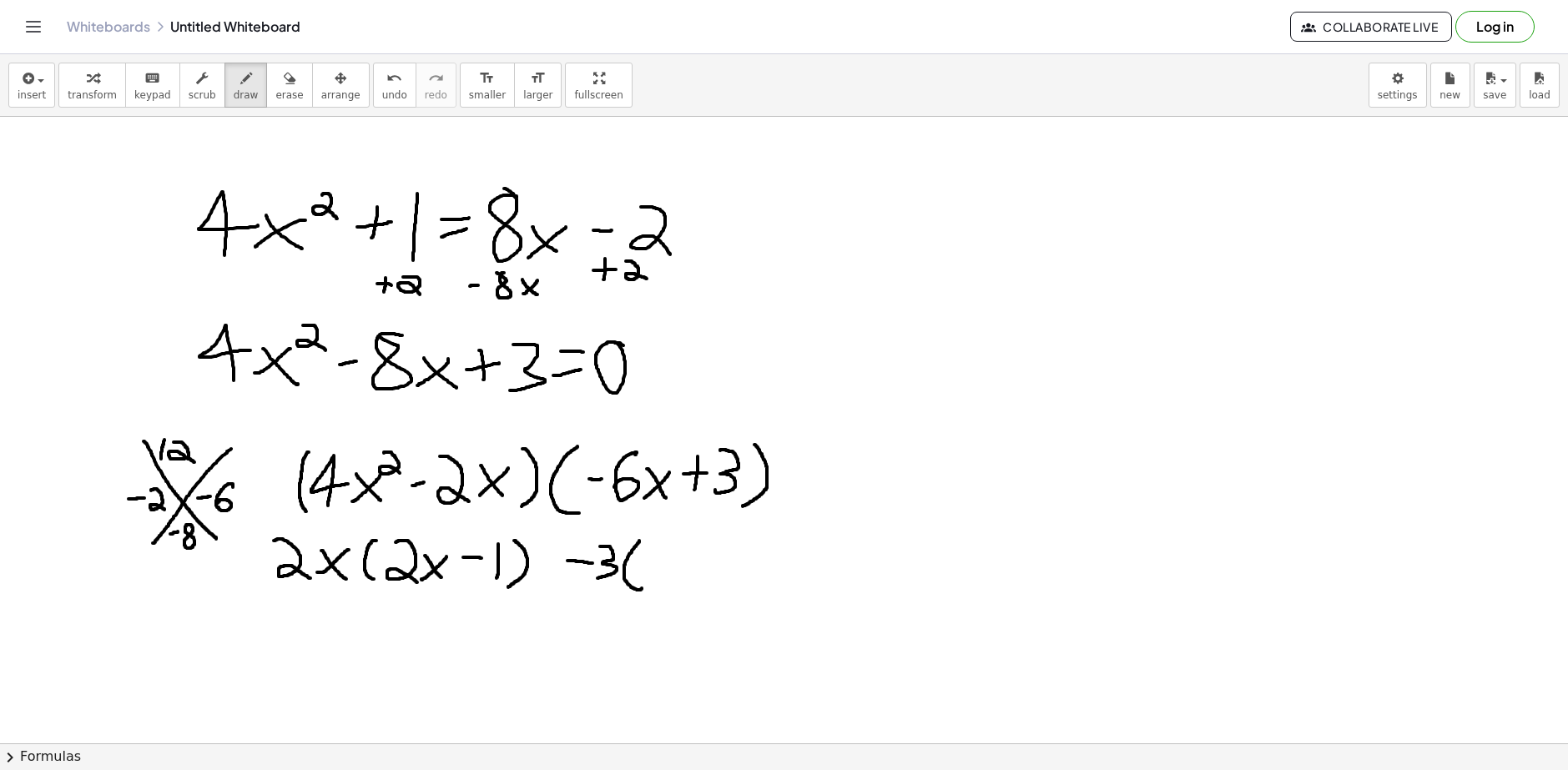
drag, startPoint x: 639, startPoint y: 541, endPoint x: 642, endPoint y: 587, distance: 46.1
click at [386, 76] on icon "undo" at bounding box center [394, 78] width 16 height 20
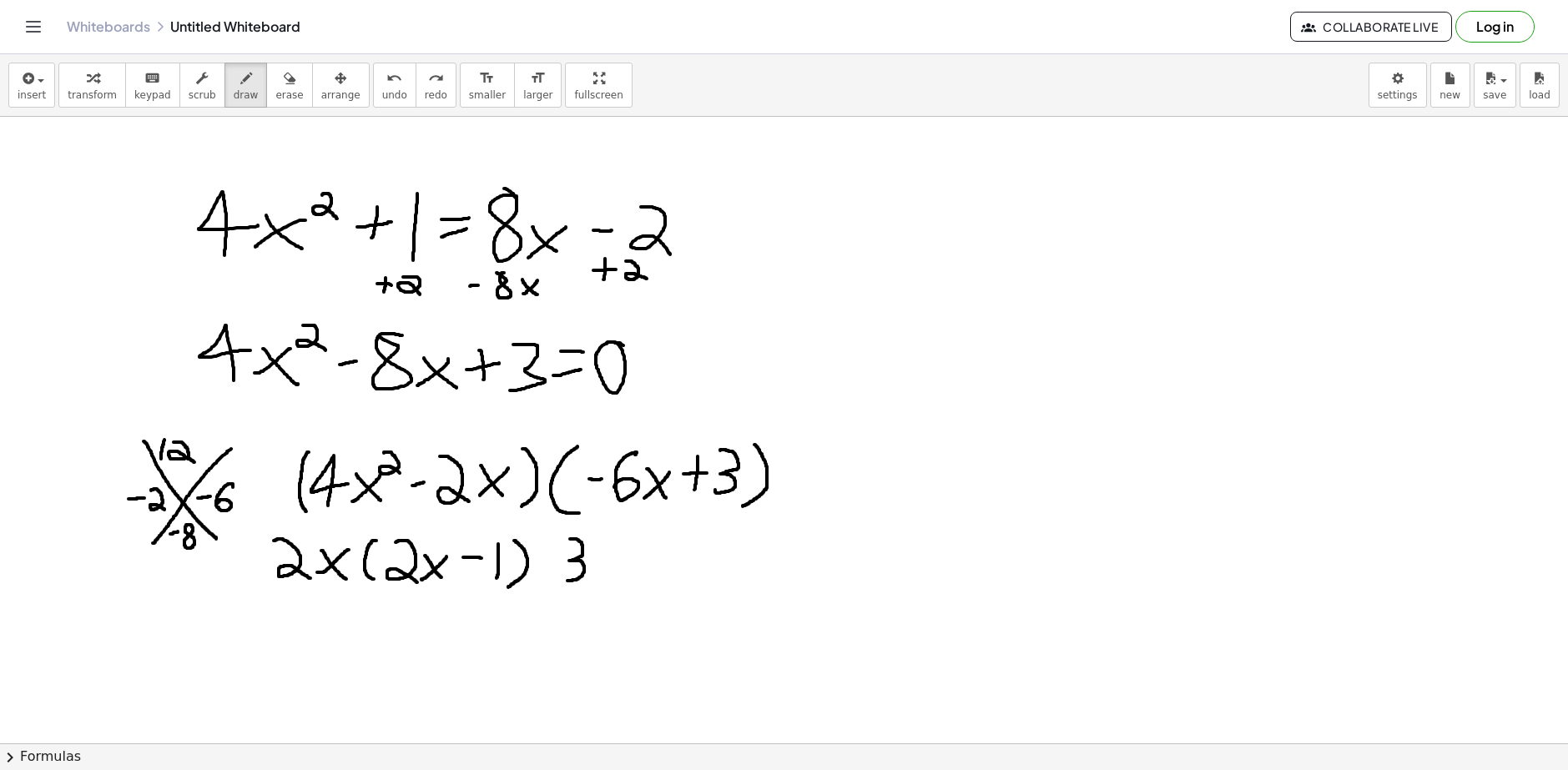
drag, startPoint x: 570, startPoint y: 539, endPoint x: 568, endPoint y: 581, distance: 42.0
drag, startPoint x: 613, startPoint y: 537, endPoint x: 617, endPoint y: 583, distance: 46.2
drag, startPoint x: 621, startPoint y: 556, endPoint x: 632, endPoint y: 556, distance: 11.0
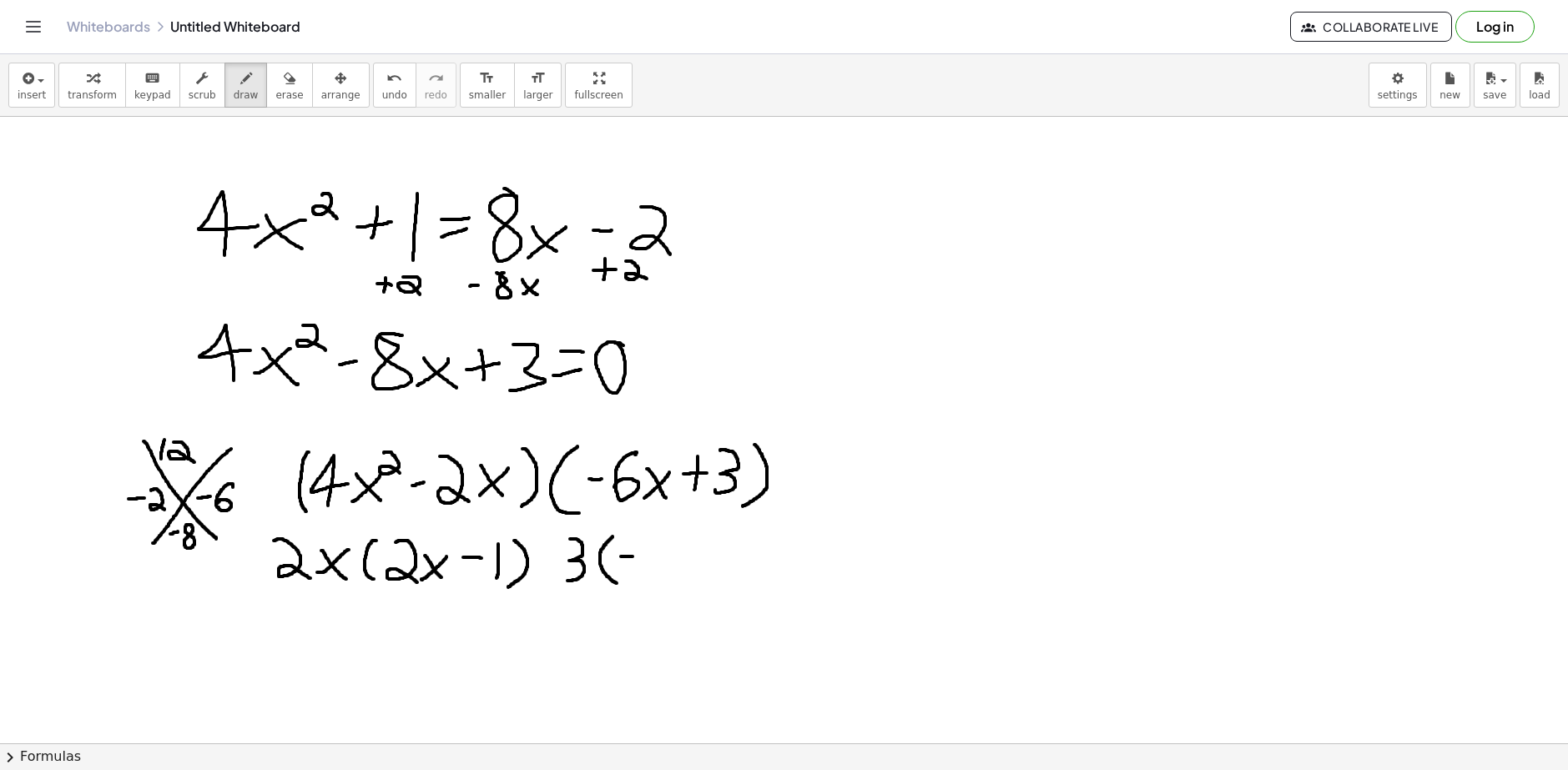
drag, startPoint x: 648, startPoint y: 537, endPoint x: 664, endPoint y: 573, distance: 39.4
drag, startPoint x: 695, startPoint y: 548, endPoint x: 668, endPoint y: 570, distance: 34.8
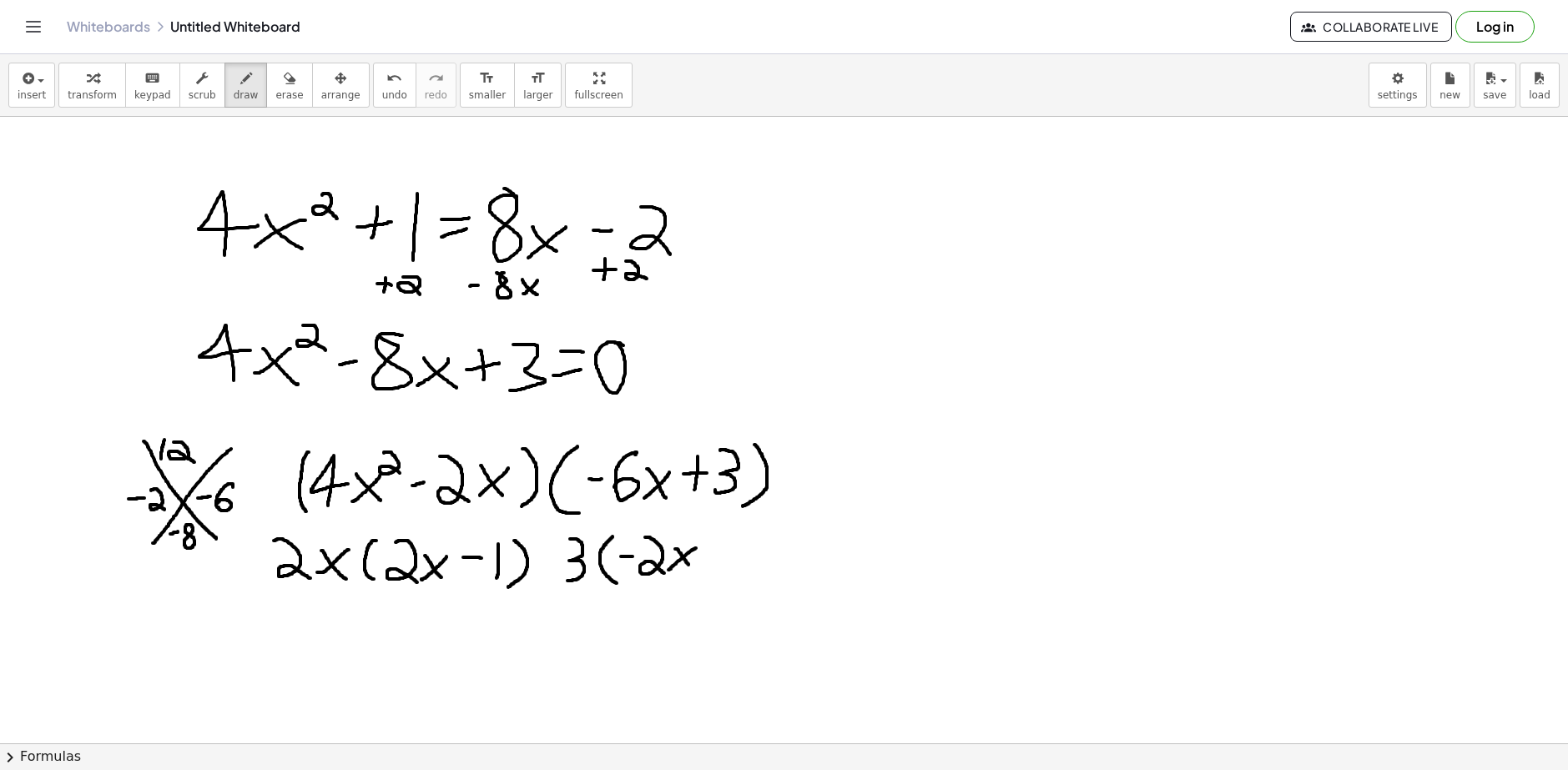
drag, startPoint x: 675, startPoint y: 549, endPoint x: 691, endPoint y: 567, distance: 24.1
drag, startPoint x: 711, startPoint y: 537, endPoint x: 706, endPoint y: 565, distance: 28.4
drag, startPoint x: 703, startPoint y: 551, endPoint x: 722, endPoint y: 554, distance: 19.2
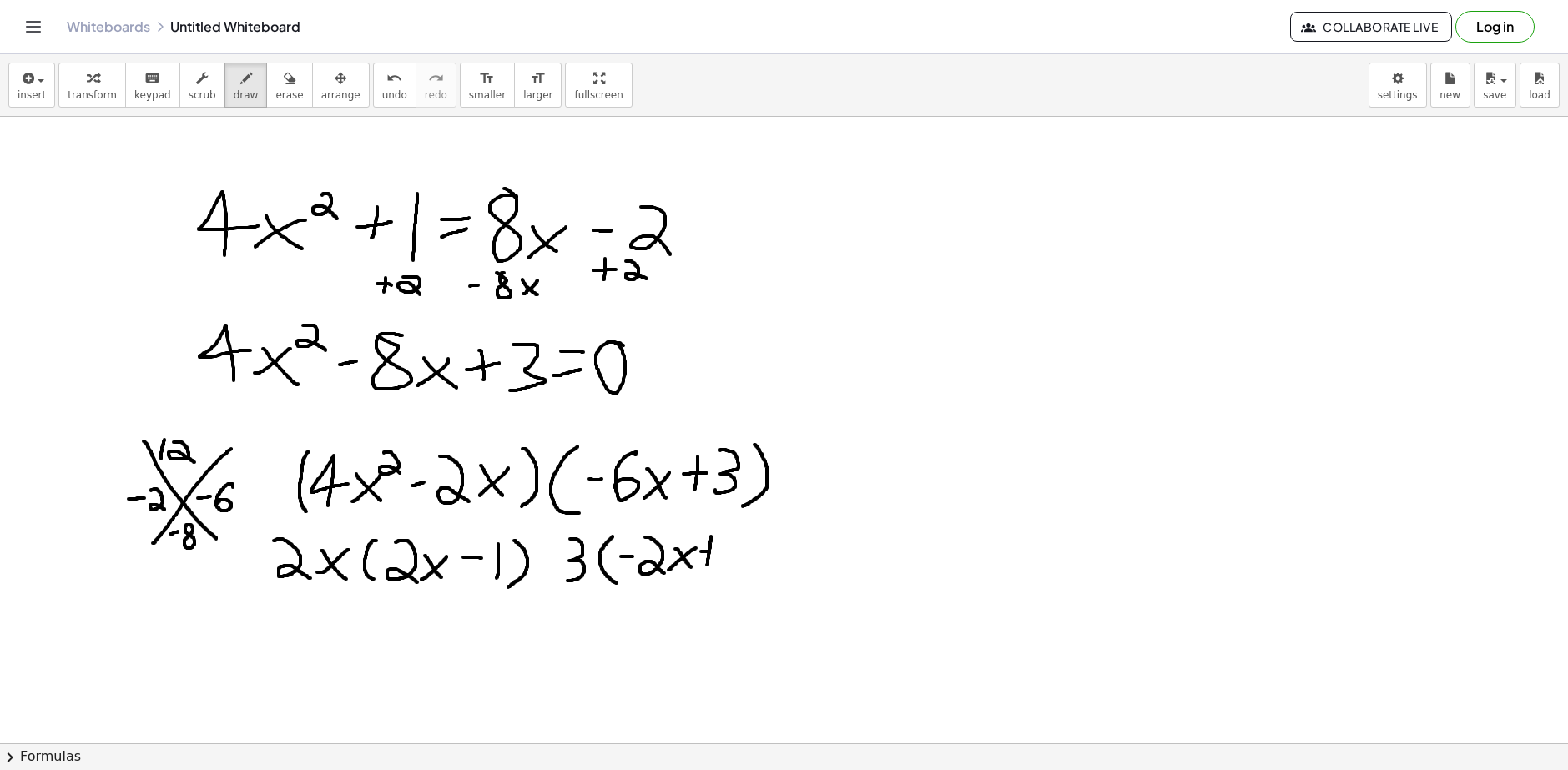
drag, startPoint x: 738, startPoint y: 539, endPoint x: 735, endPoint y: 571, distance: 32.1
drag, startPoint x: 753, startPoint y: 536, endPoint x: 744, endPoint y: 579, distance: 43.9
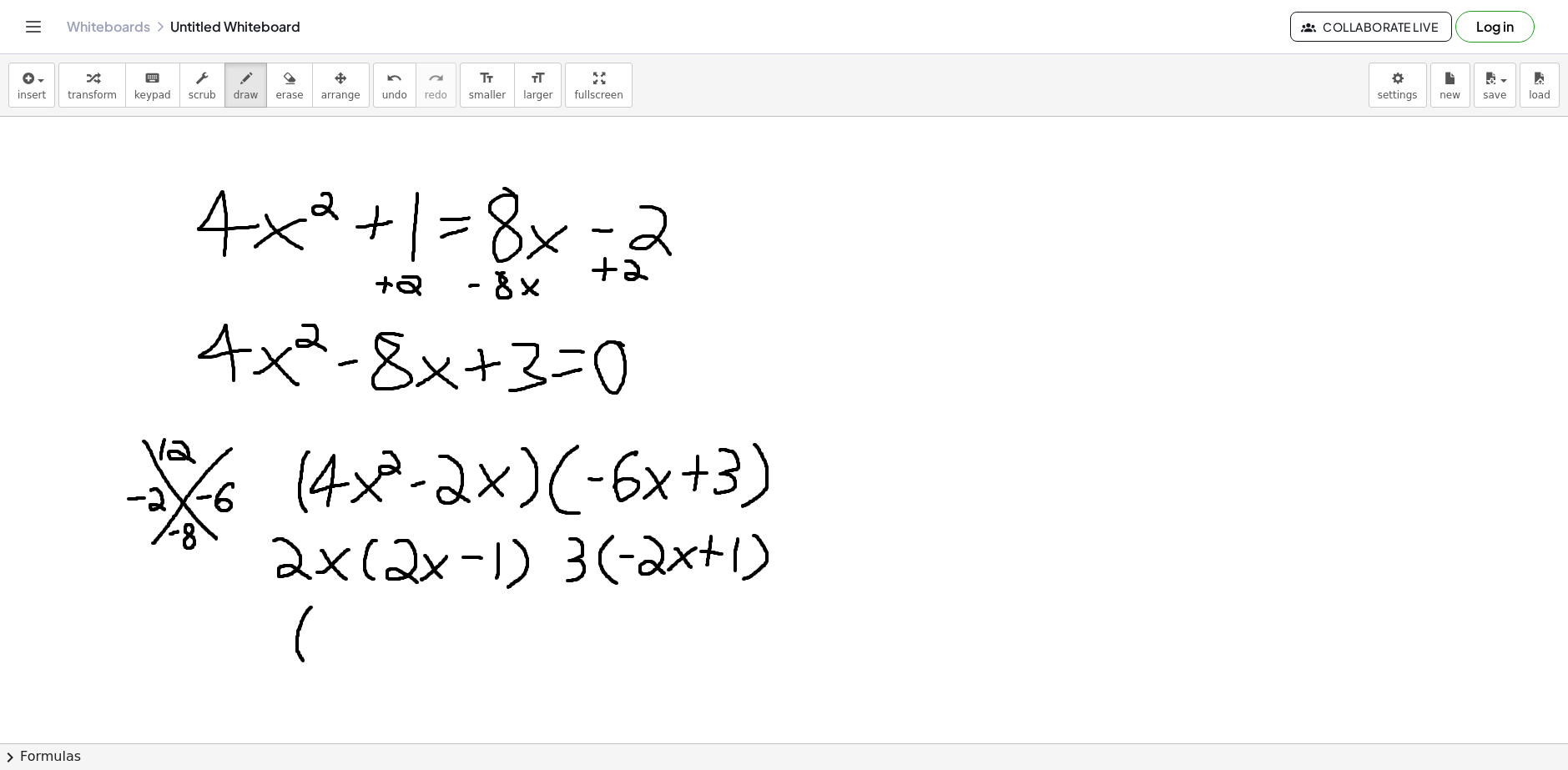
drag, startPoint x: 311, startPoint y: 607, endPoint x: 308, endPoint y: 664, distance: 57.1
drag, startPoint x: 329, startPoint y: 609, endPoint x: 355, endPoint y: 651, distance: 49.4
drag, startPoint x: 389, startPoint y: 622, endPoint x: 362, endPoint y: 650, distance: 38.9
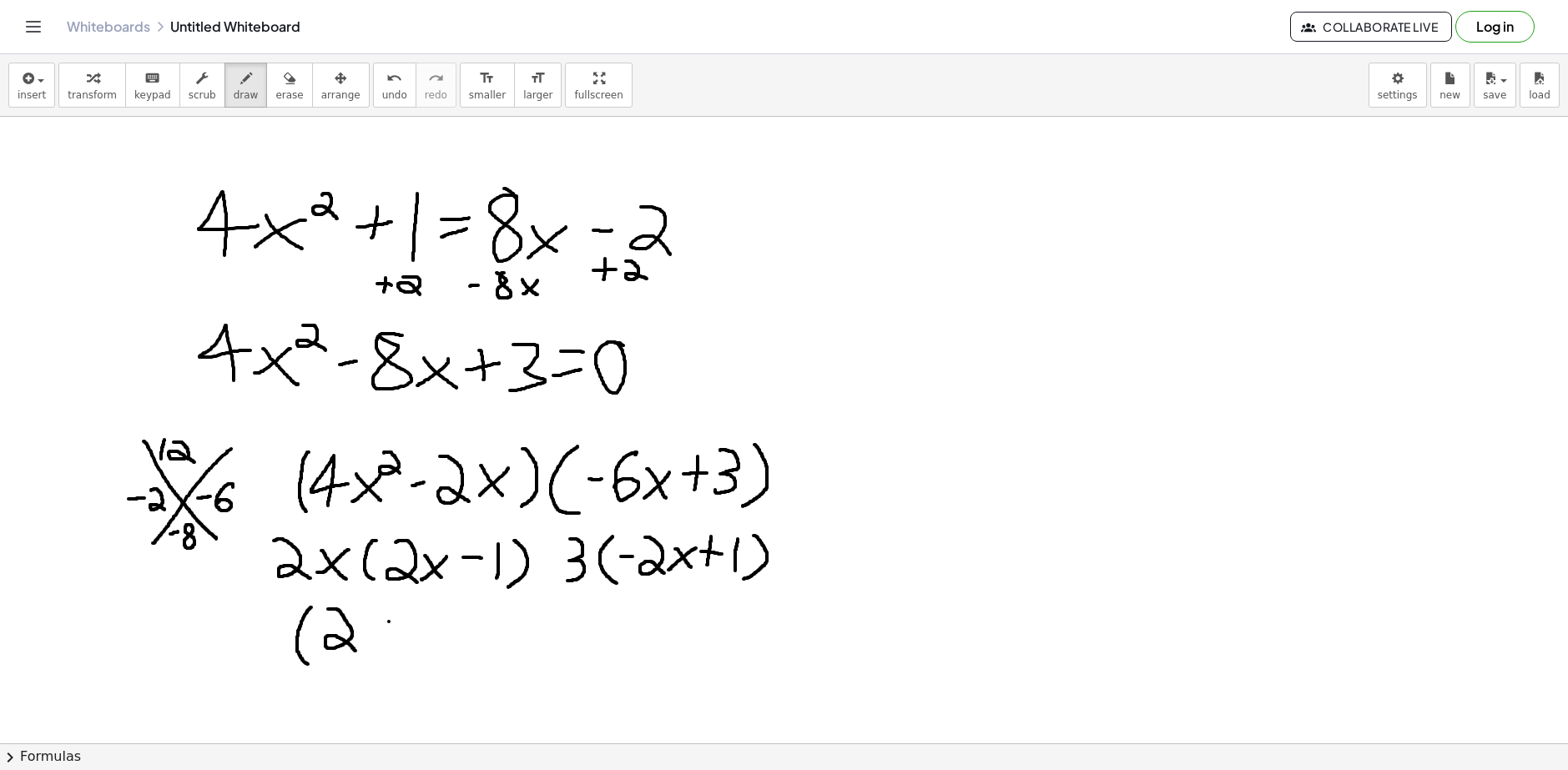
drag, startPoint x: 363, startPoint y: 623, endPoint x: 384, endPoint y: 646, distance: 31.1
drag, startPoint x: 418, startPoint y: 614, endPoint x: 419, endPoint y: 646, distance: 32.0
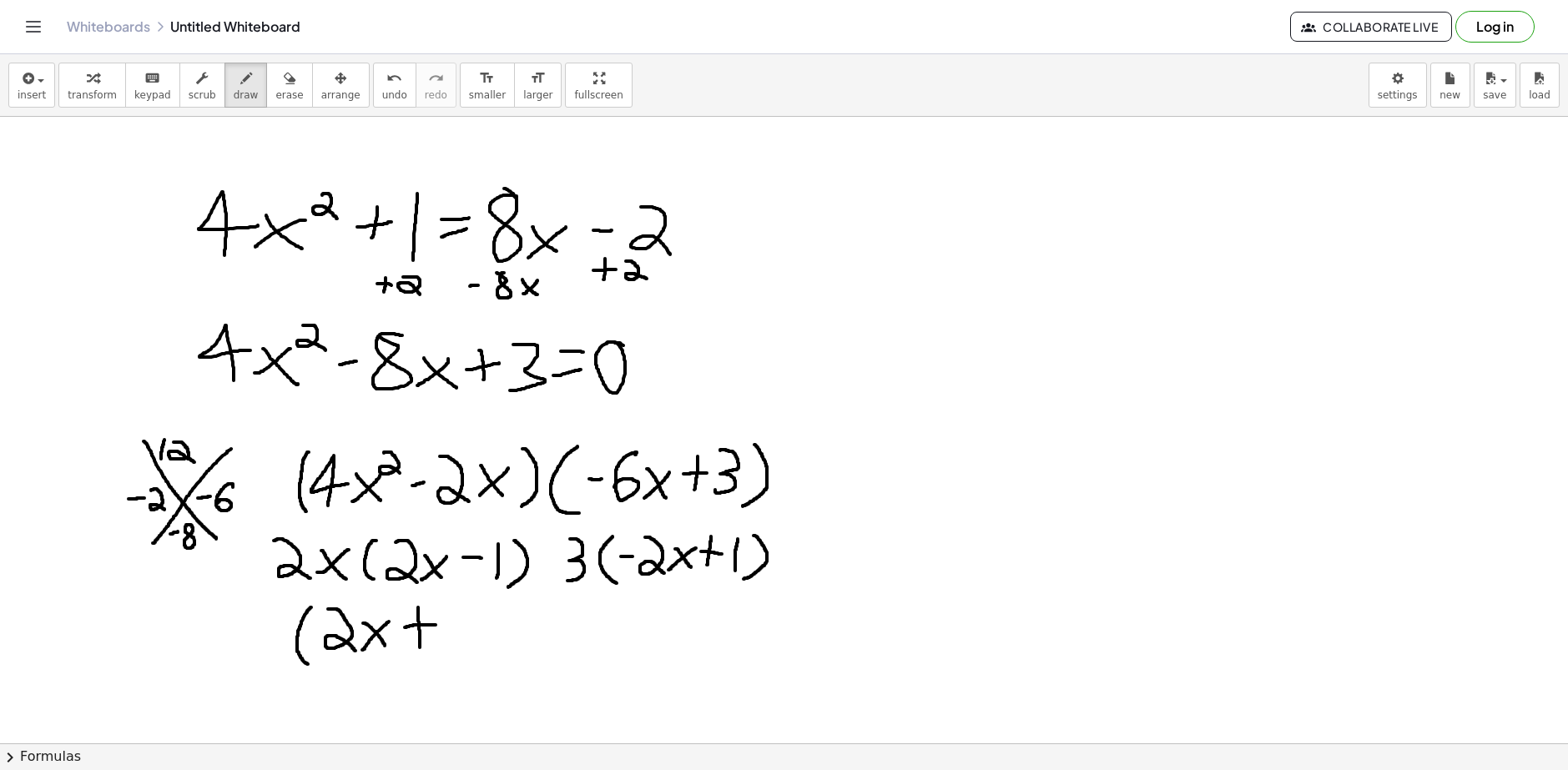
drag, startPoint x: 405, startPoint y: 627, endPoint x: 438, endPoint y: 624, distance: 33.1
drag, startPoint x: 452, startPoint y: 609, endPoint x: 441, endPoint y: 645, distance: 37.6
drag, startPoint x: 478, startPoint y: 606, endPoint x: 476, endPoint y: 646, distance: 40.0
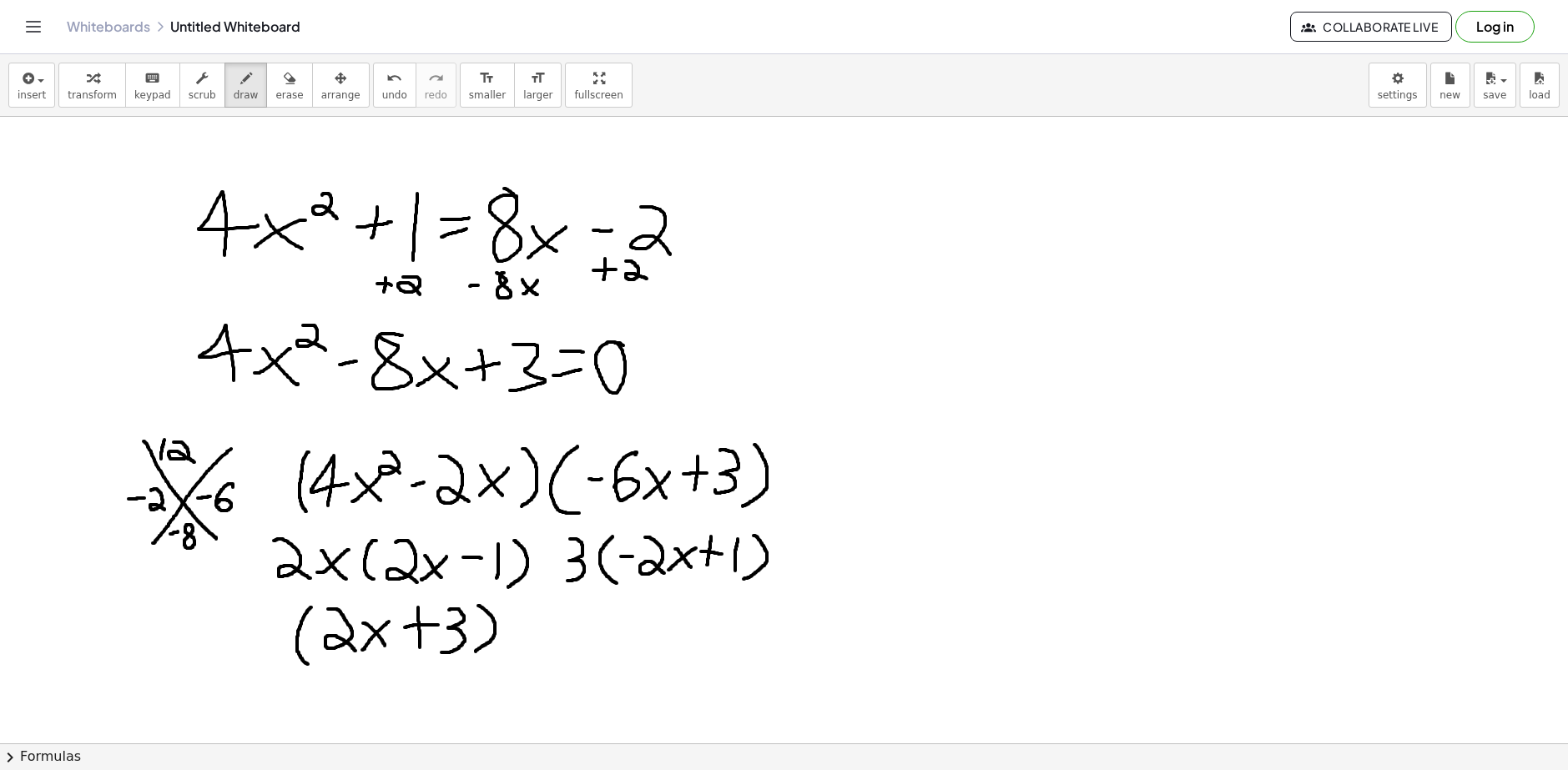
drag, startPoint x: 526, startPoint y: 606, endPoint x: 522, endPoint y: 649, distance: 43.2
drag, startPoint x: 546, startPoint y: 608, endPoint x: 574, endPoint y: 646, distance: 47.2
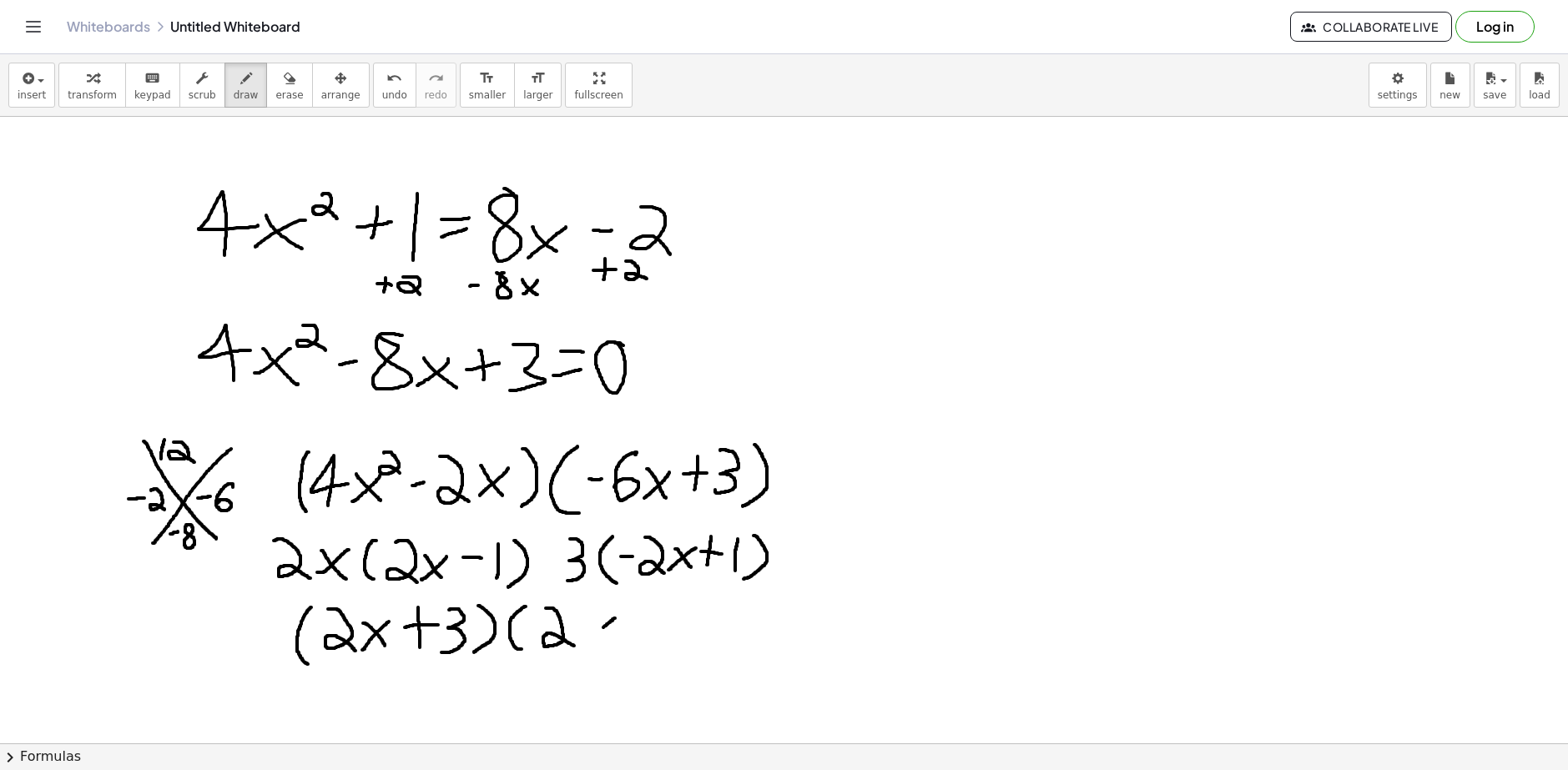
drag, startPoint x: 607, startPoint y: 624, endPoint x: 585, endPoint y: 643, distance: 29.1
drag, startPoint x: 584, startPoint y: 622, endPoint x: 614, endPoint y: 652, distance: 42.4
drag, startPoint x: 623, startPoint y: 629, endPoint x: 640, endPoint y: 628, distance: 17.0
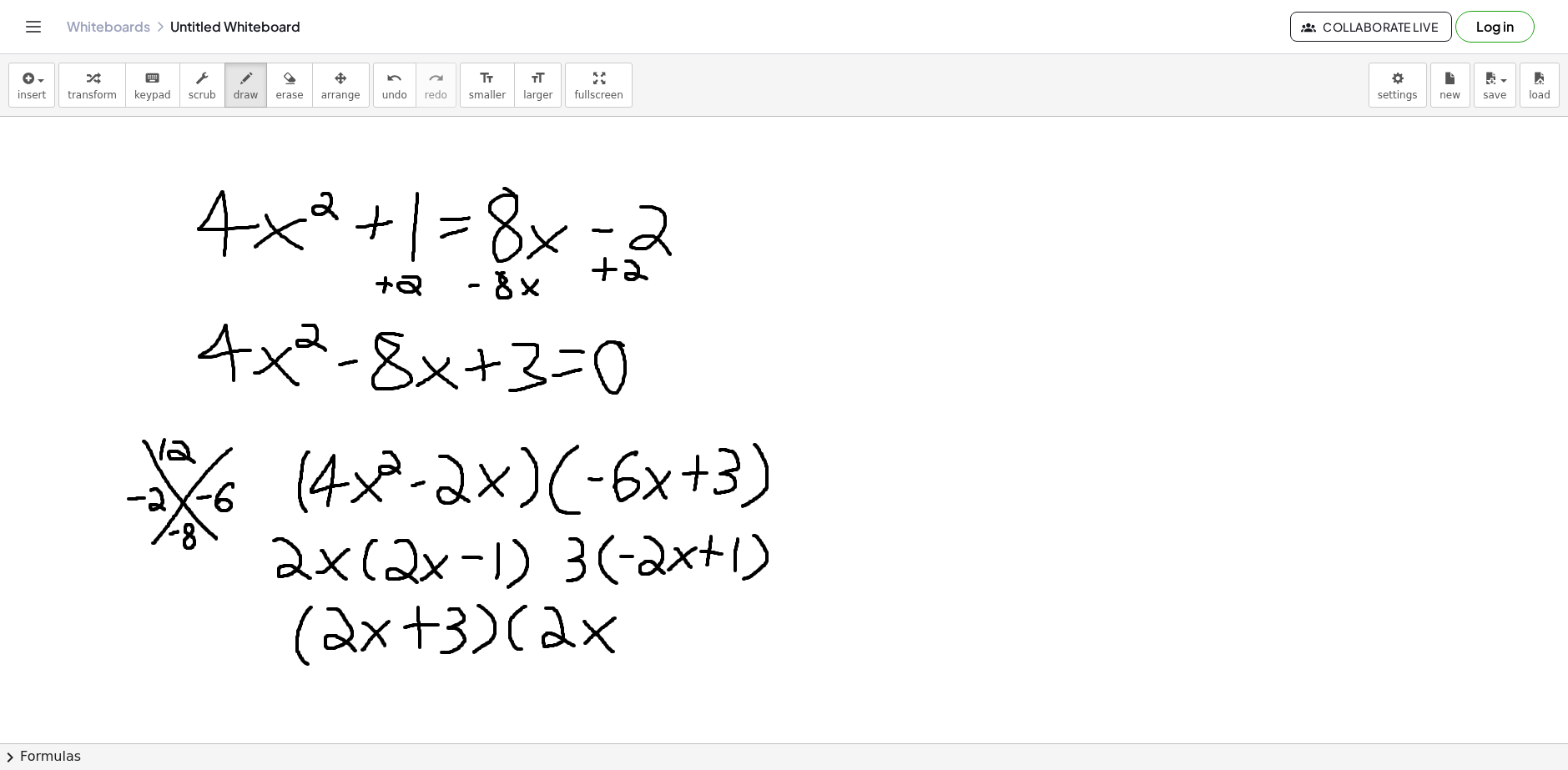
drag, startPoint x: 659, startPoint y: 611, endPoint x: 662, endPoint y: 652, distance: 41.1
drag, startPoint x: 683, startPoint y: 612, endPoint x: 676, endPoint y: 648, distance: 36.7
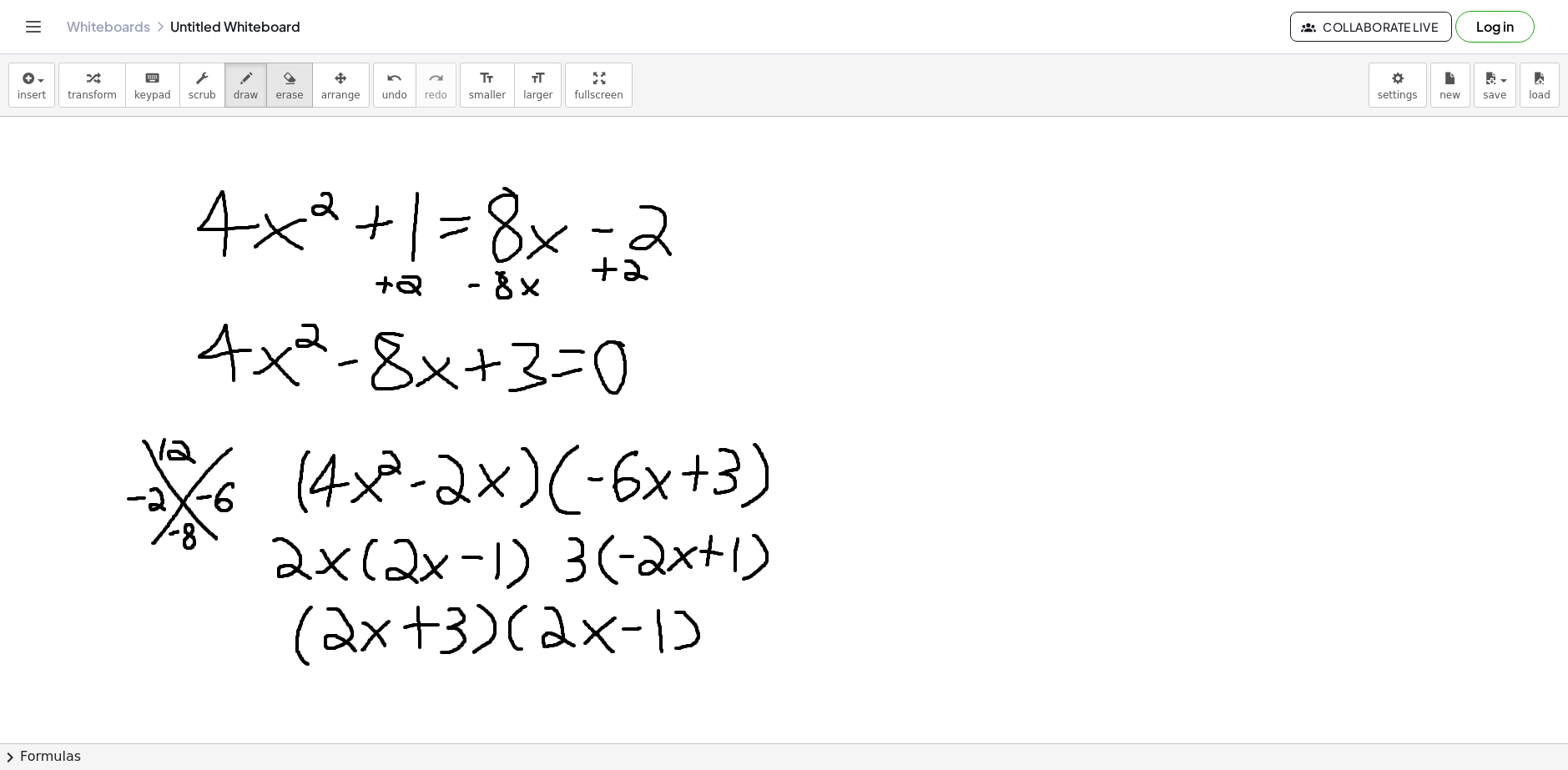
click at [275, 90] on span "erase" at bounding box center [289, 95] width 27 height 12
drag, startPoint x: 618, startPoint y: 553, endPoint x: 24, endPoint y: 39, distance: 785.5
click at [240, 78] on icon "button" at bounding box center [246, 78] width 12 height 20
drag, startPoint x: 561, startPoint y: 555, endPoint x: 574, endPoint y: 555, distance: 13.0
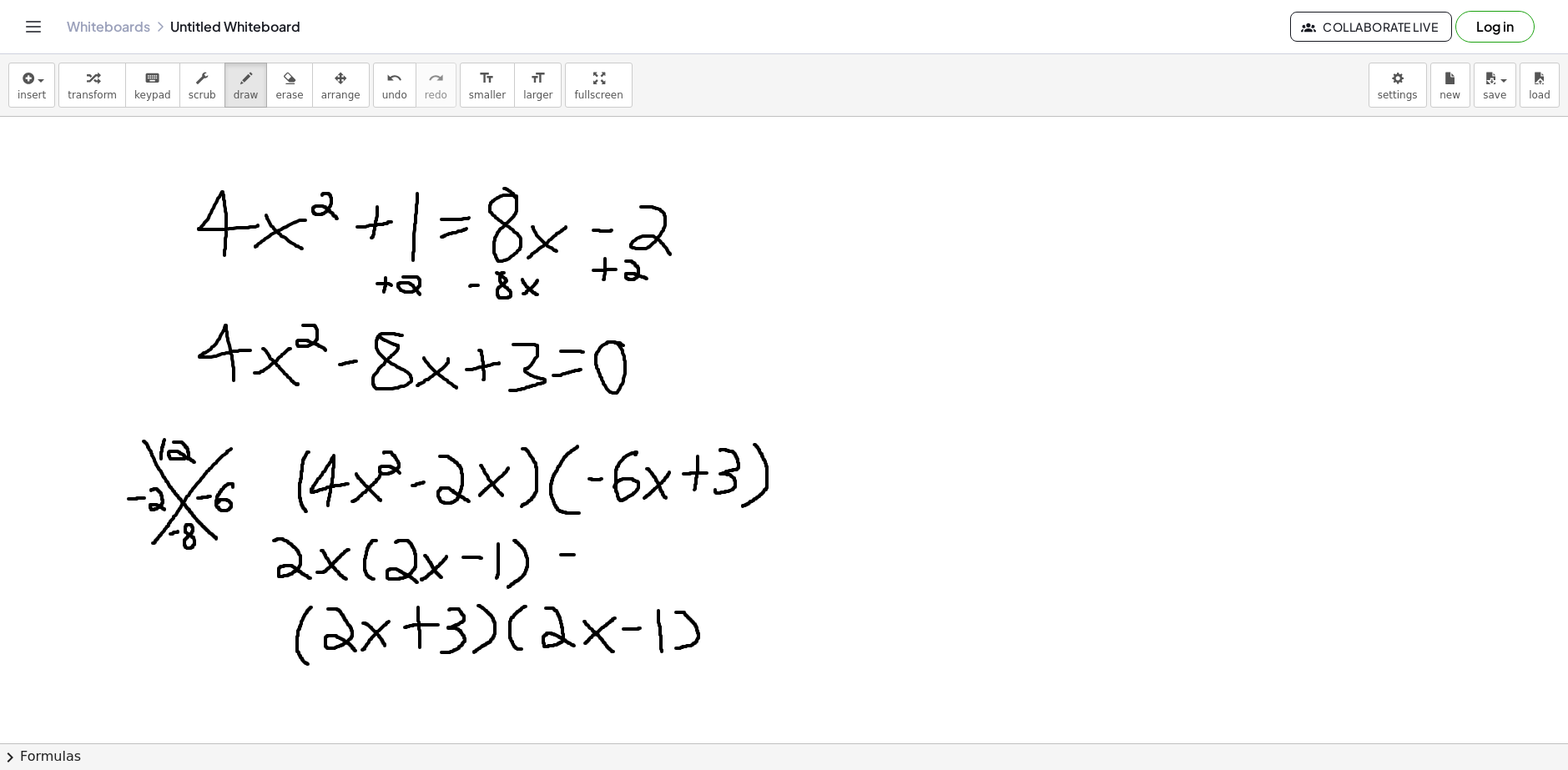
drag, startPoint x: 588, startPoint y: 539, endPoint x: 585, endPoint y: 569, distance: 30.1
drag, startPoint x: 629, startPoint y: 532, endPoint x: 625, endPoint y: 567, distance: 35.2
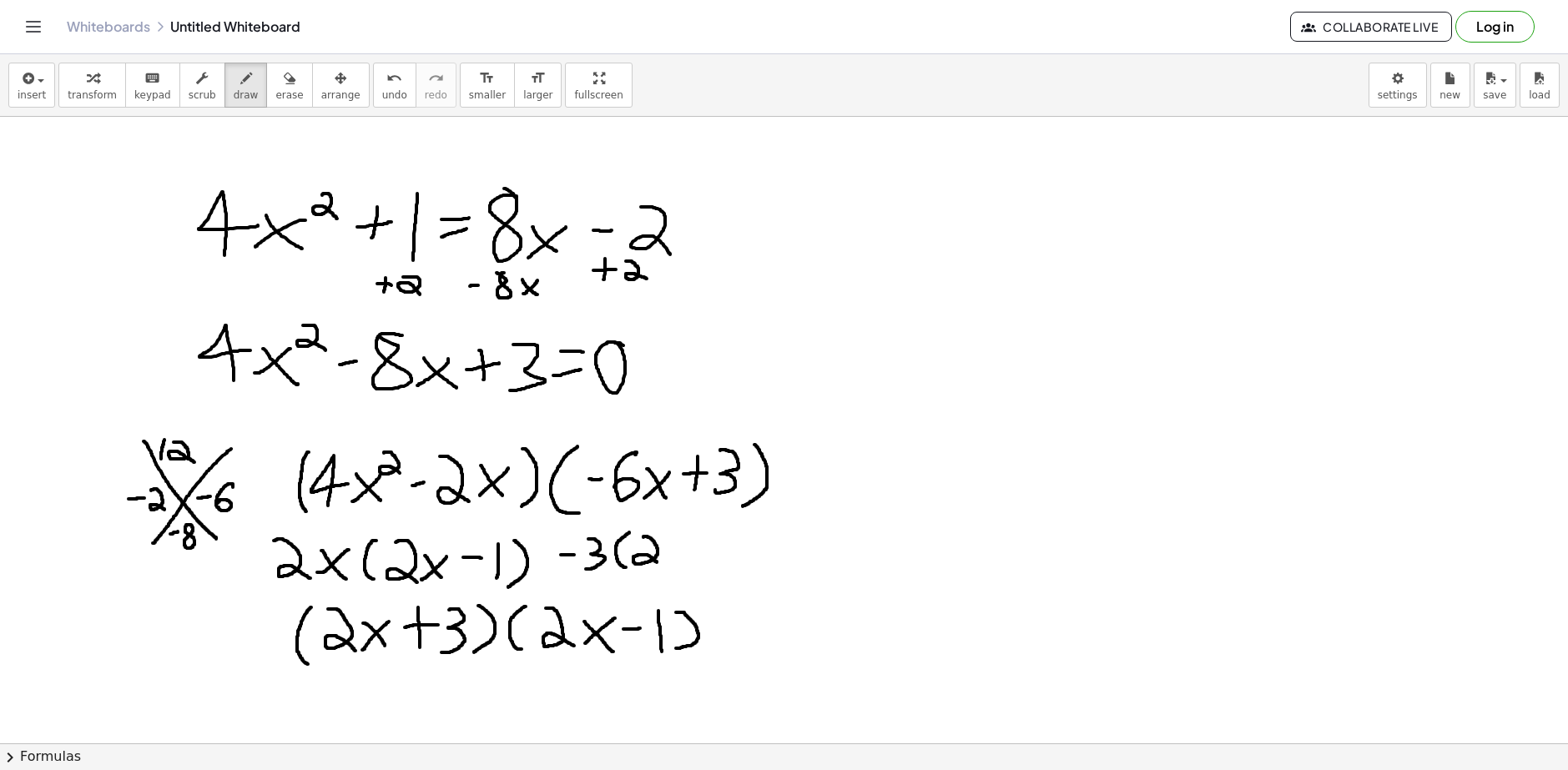
drag, startPoint x: 643, startPoint y: 537, endPoint x: 657, endPoint y: 562, distance: 28.7
drag, startPoint x: 685, startPoint y: 543, endPoint x: 669, endPoint y: 555, distance: 20.0
drag, startPoint x: 669, startPoint y: 541, endPoint x: 685, endPoint y: 558, distance: 23.3
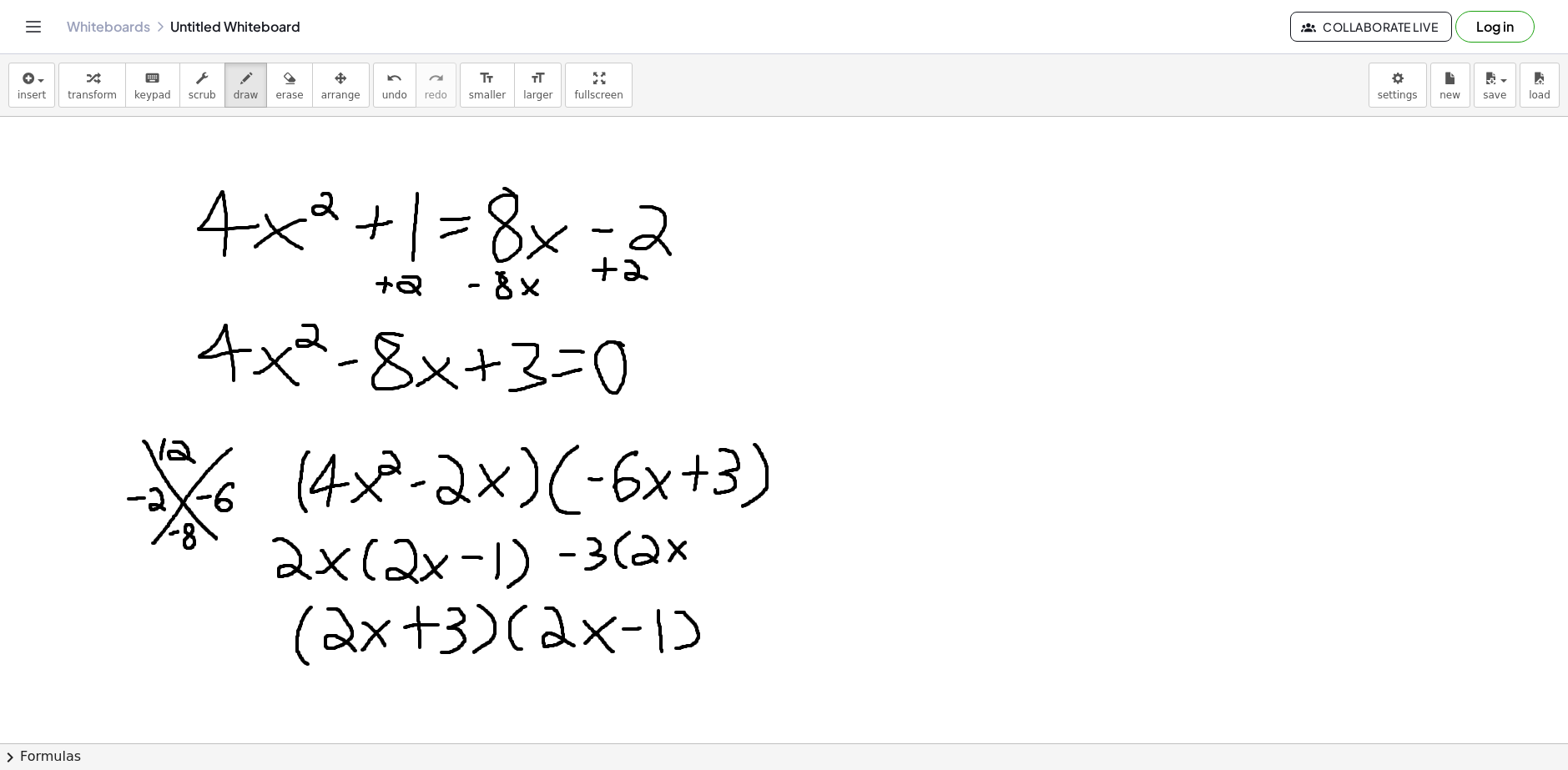
drag, startPoint x: 698, startPoint y: 547, endPoint x: 710, endPoint y: 547, distance: 12.0
drag, startPoint x: 727, startPoint y: 532, endPoint x: 727, endPoint y: 557, distance: 25.0
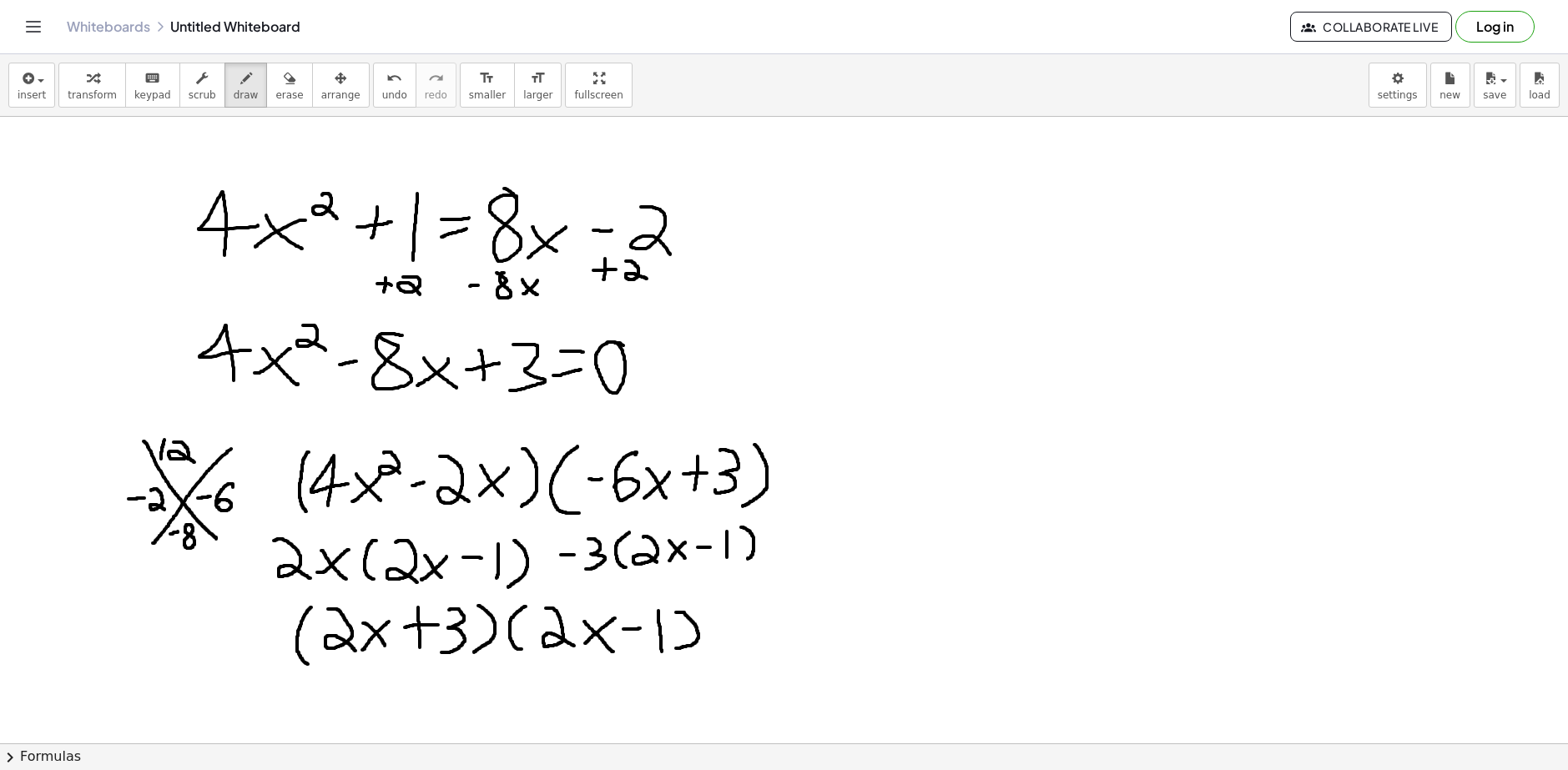
drag, startPoint x: 741, startPoint y: 527, endPoint x: 743, endPoint y: 560, distance: 33.1
click at [275, 81] on div "button" at bounding box center [289, 78] width 27 height 20
click at [240, 88] on icon "button" at bounding box center [246, 78] width 12 height 20
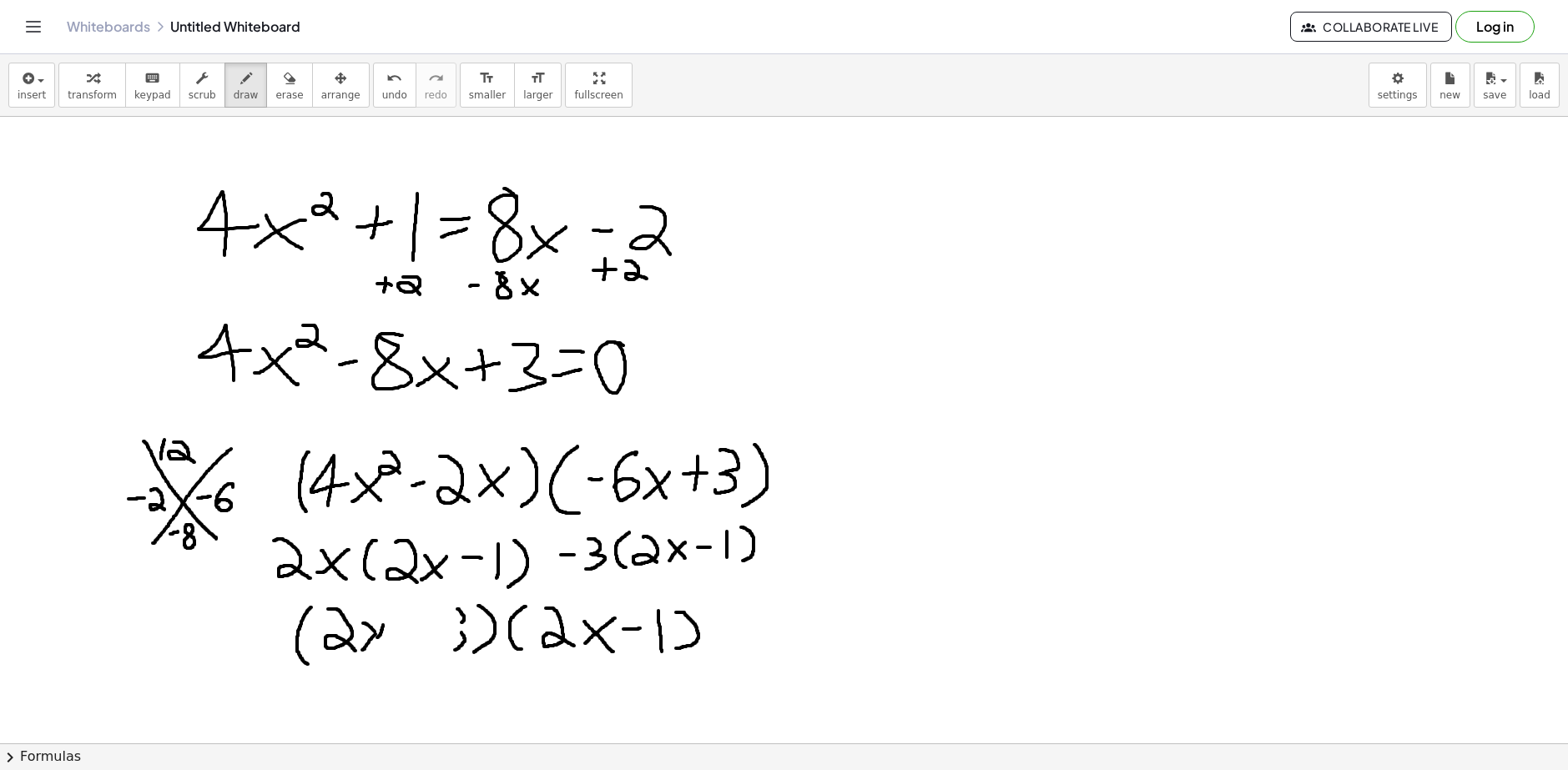
drag, startPoint x: 375, startPoint y: 632, endPoint x: 385, endPoint y: 652, distance: 22.4
drag, startPoint x: 432, startPoint y: 606, endPoint x: 434, endPoint y: 647, distance: 41.0
